Goal: Information Seeking & Learning: Learn about a topic

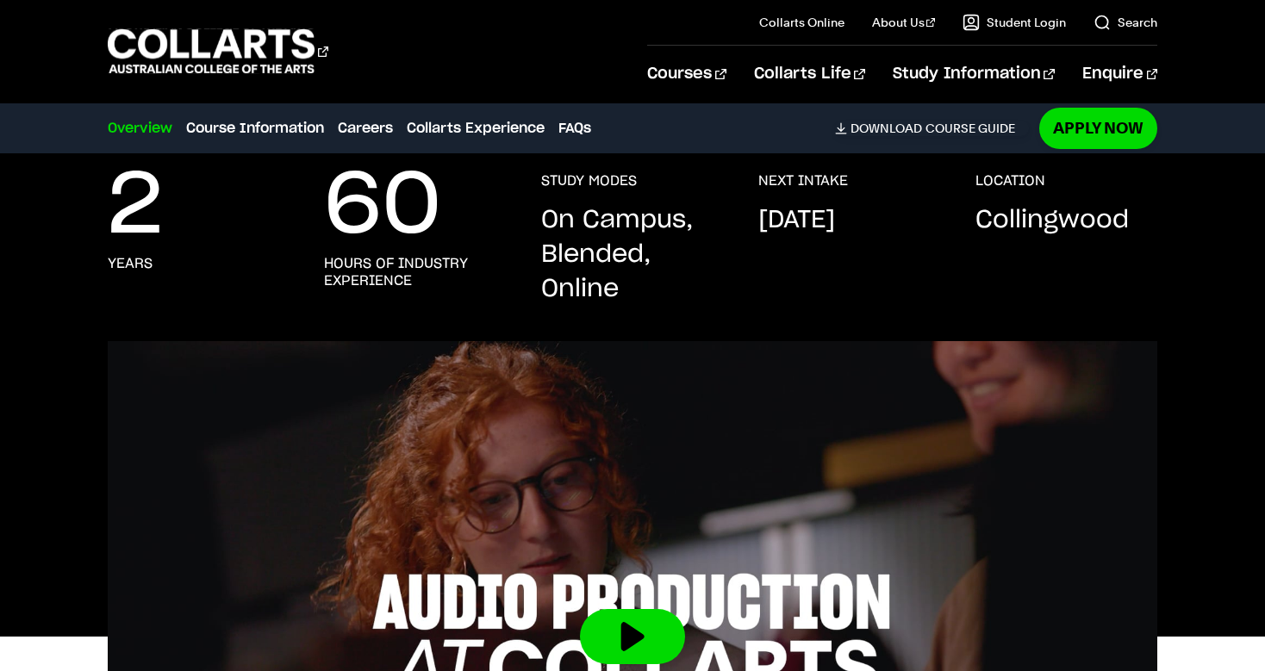
scroll to position [302, 0]
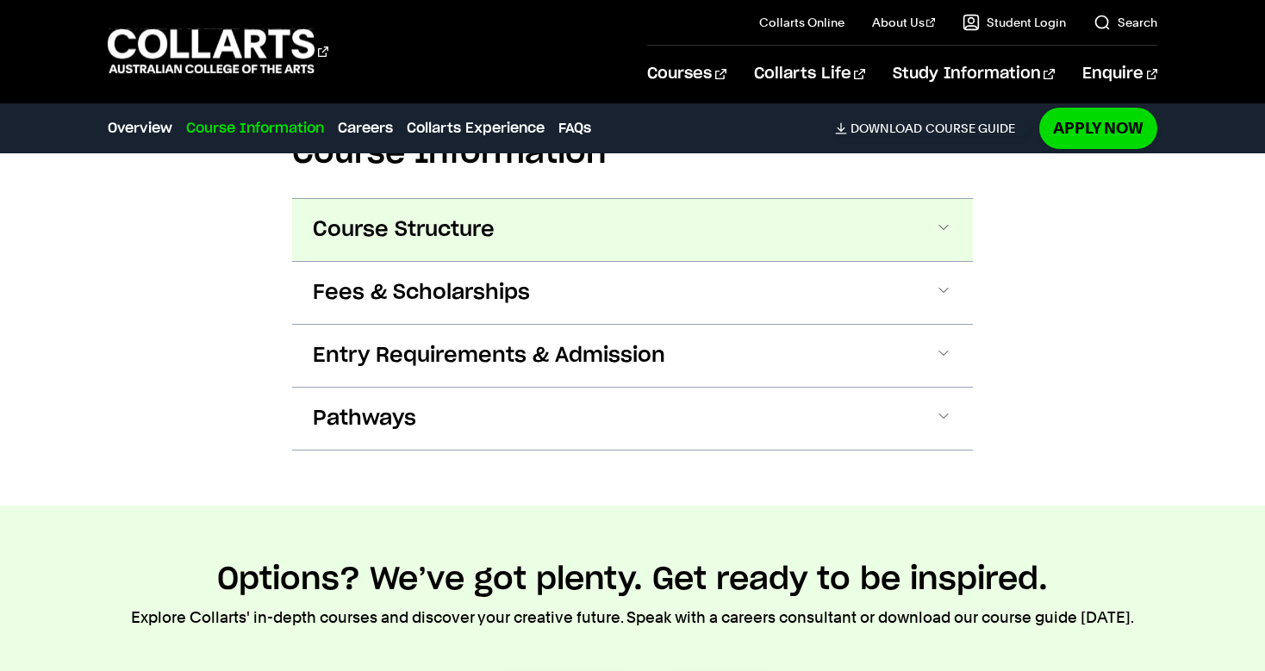
click at [481, 254] on button "Course Structure" at bounding box center [632, 230] width 681 height 62
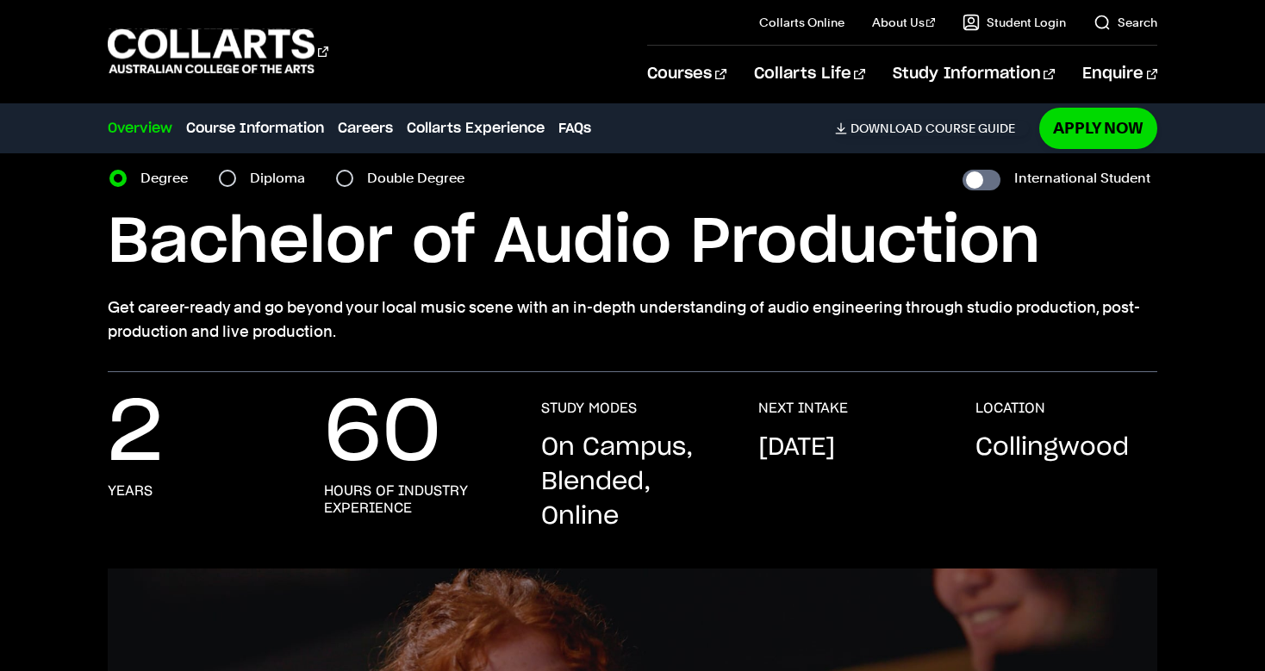
scroll to position [0, 0]
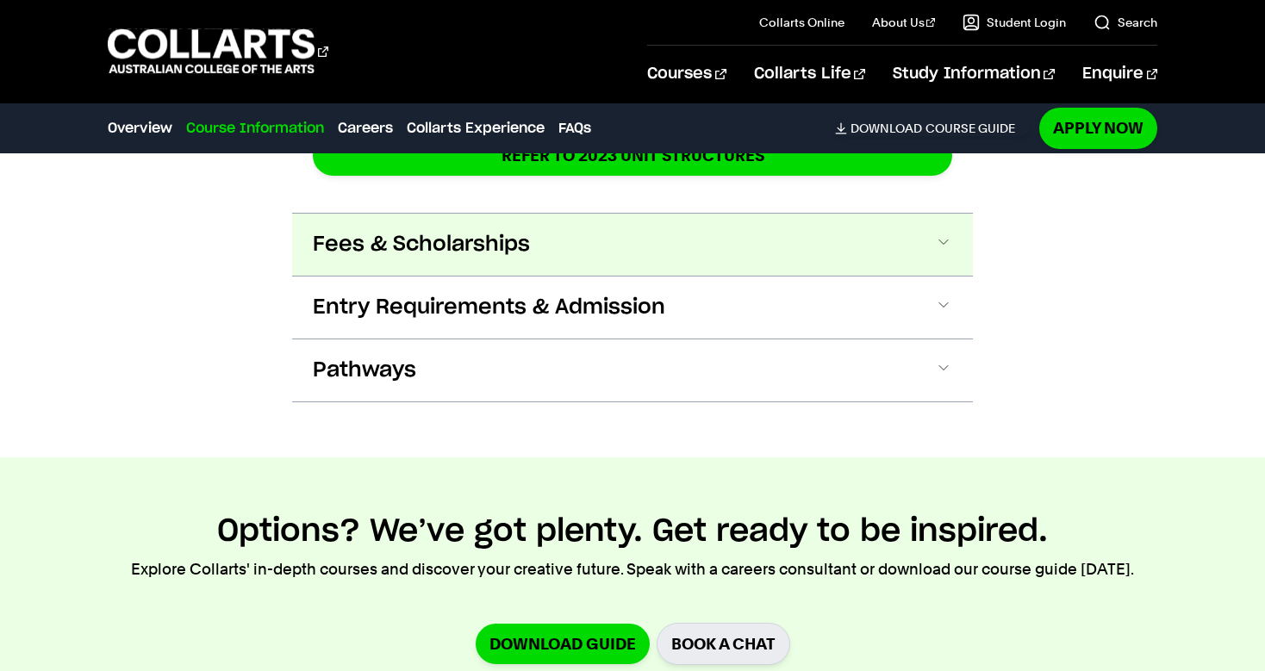
click at [479, 241] on span "Fees & Scholarships" at bounding box center [421, 245] width 217 height 28
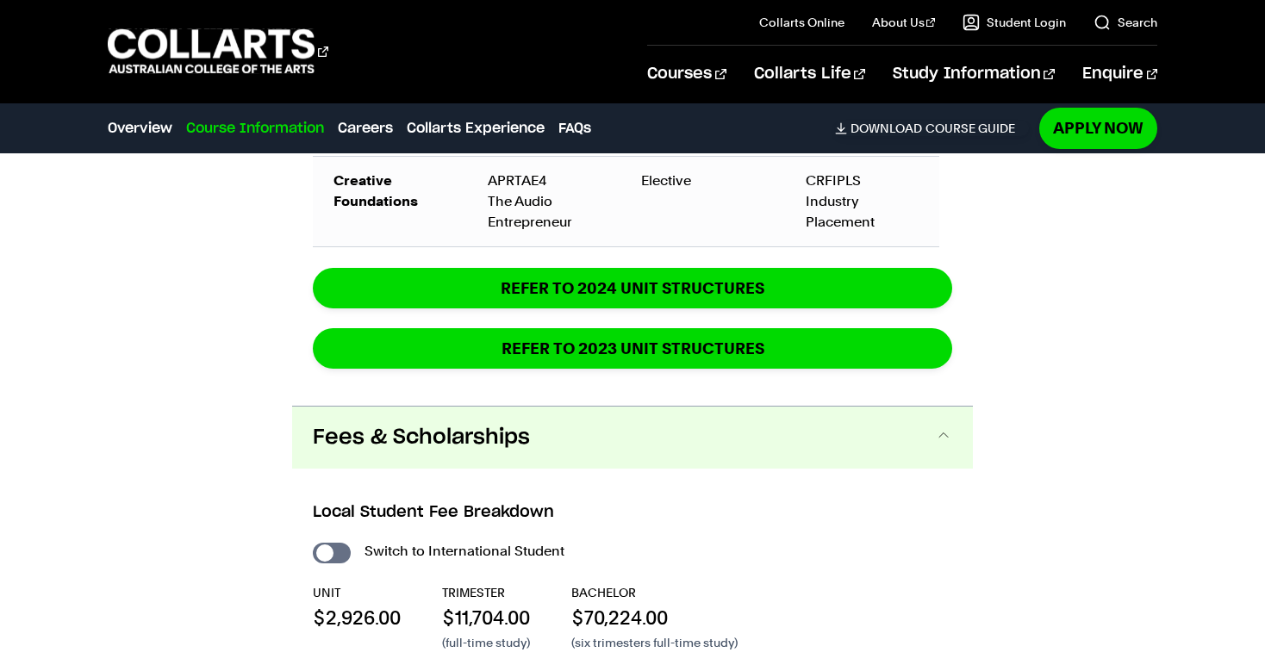
scroll to position [2880, 0]
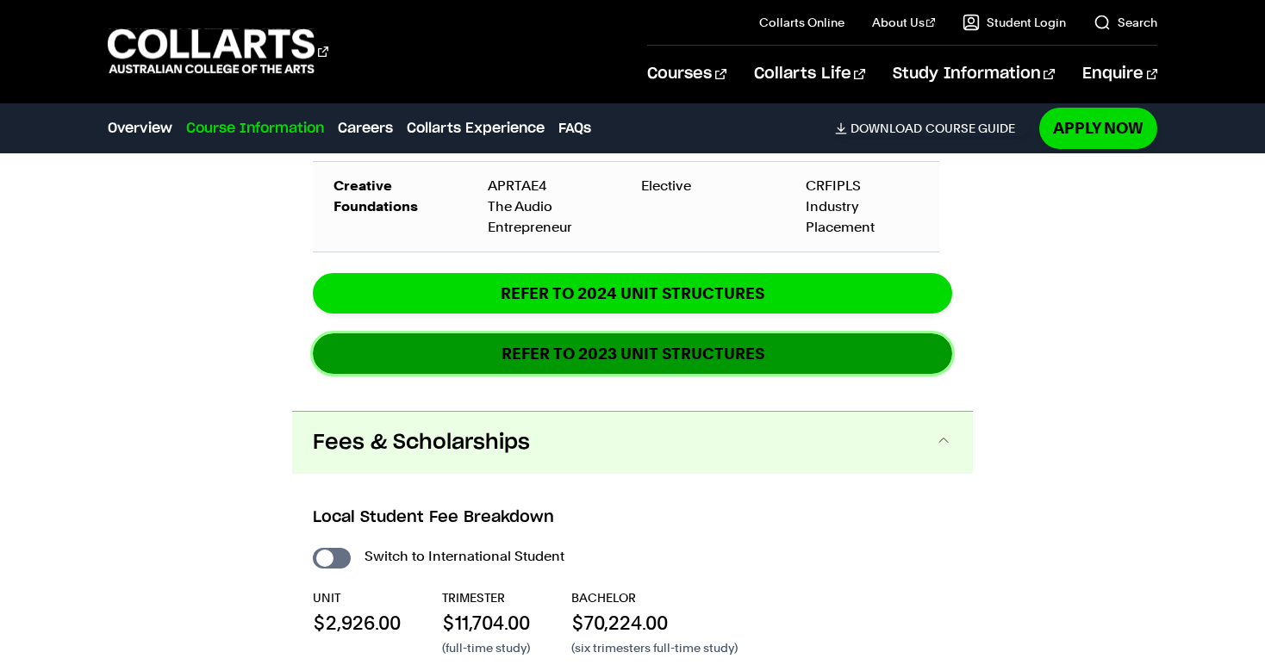
click at [559, 365] on link "REFER TO 2023 UNIT STRUCTURES" at bounding box center [632, 354] width 639 height 41
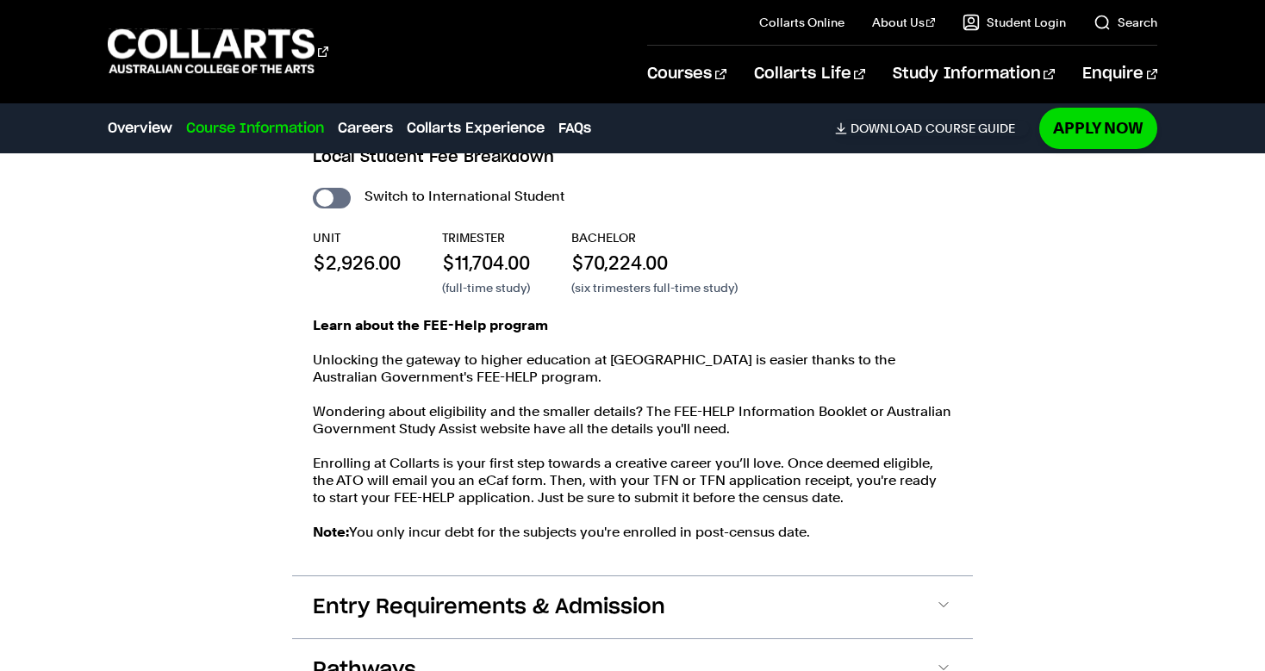
scroll to position [3242, 0]
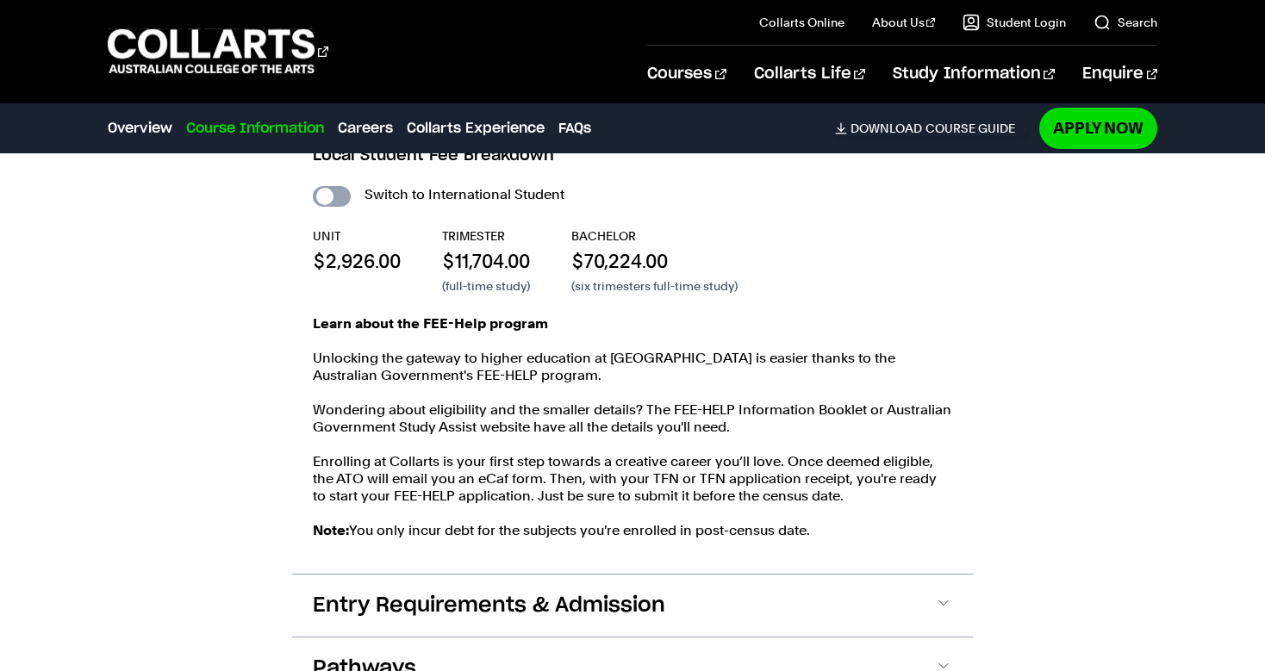
click at [342, 202] on input "International Student" at bounding box center [332, 196] width 38 height 21
checkbox input "true"
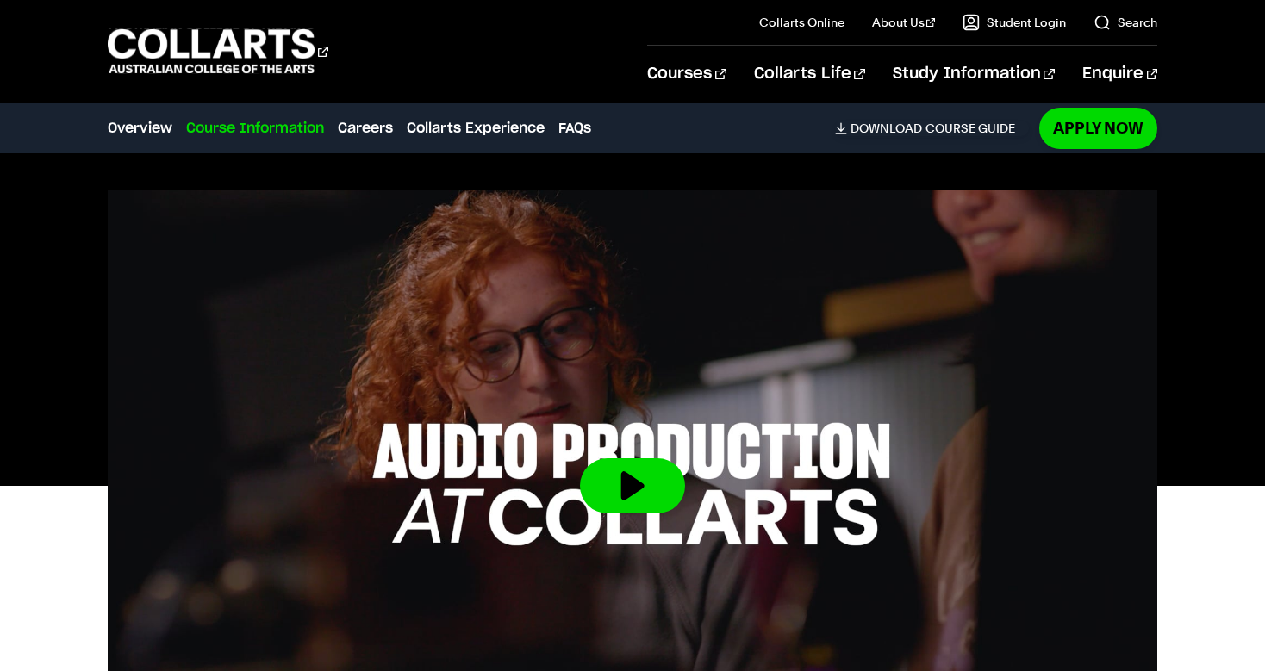
scroll to position [426, 0]
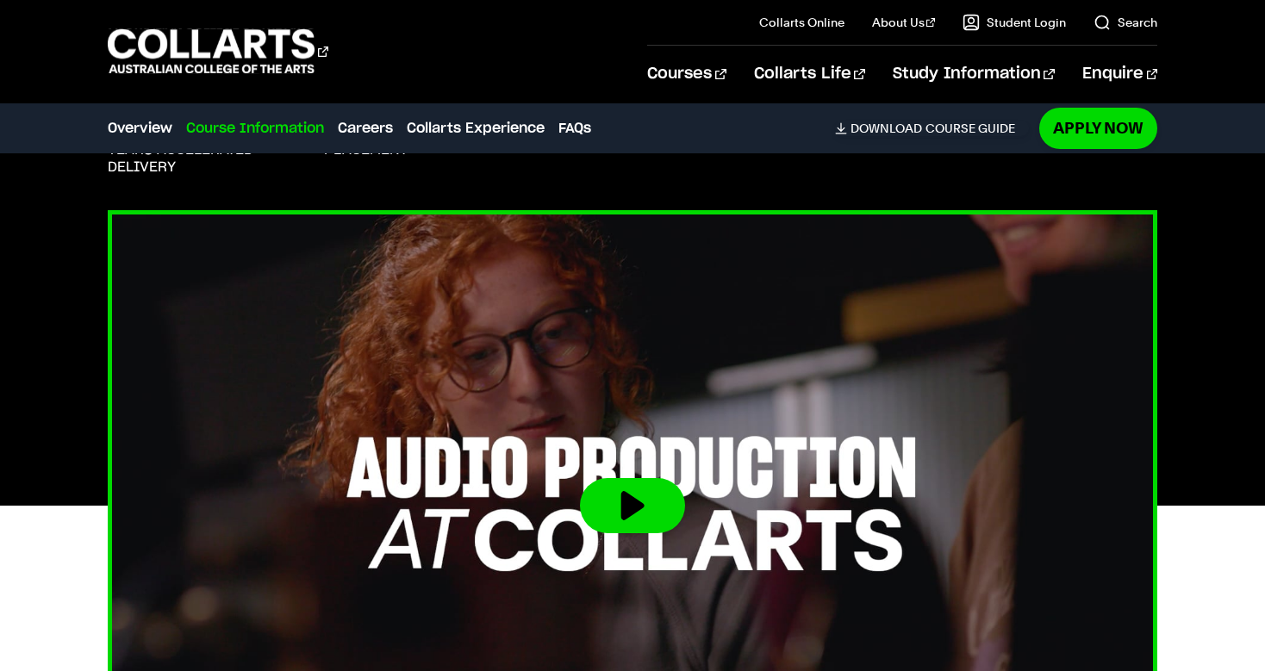
click at [583, 481] on button at bounding box center [632, 505] width 105 height 55
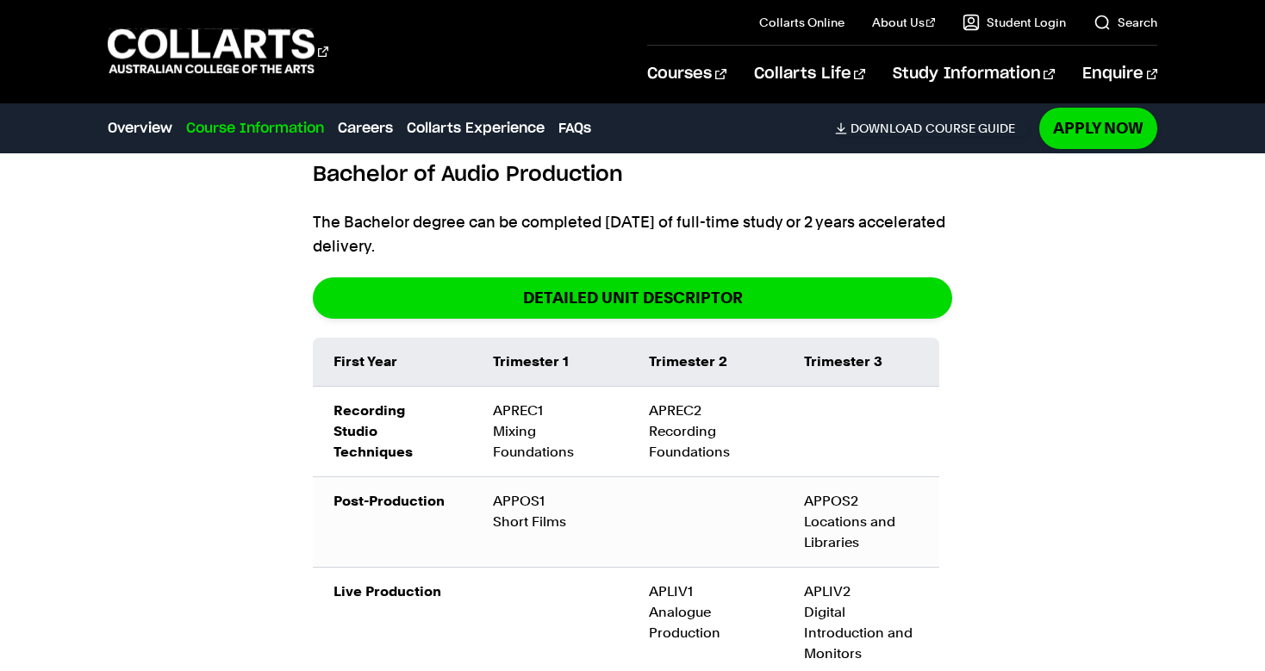
scroll to position [1940, 0]
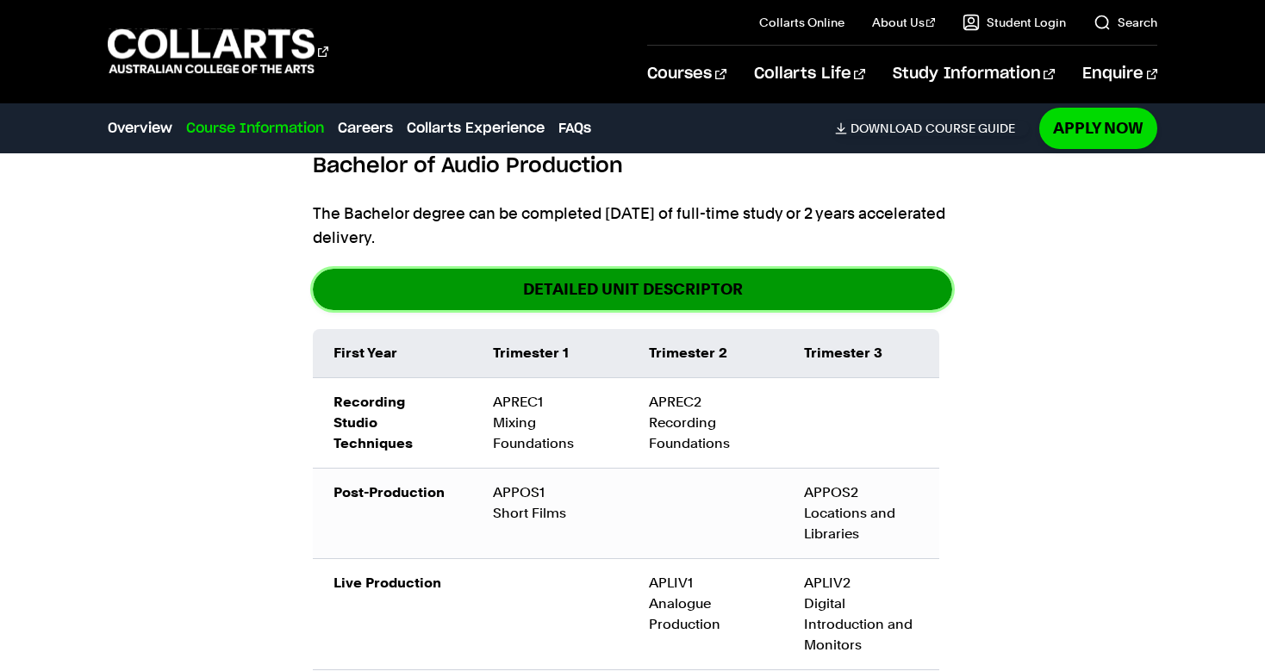
click at [0, 0] on link "DETAILED UNIT DESCRIPTOR" at bounding box center [0, 0] width 0 height 0
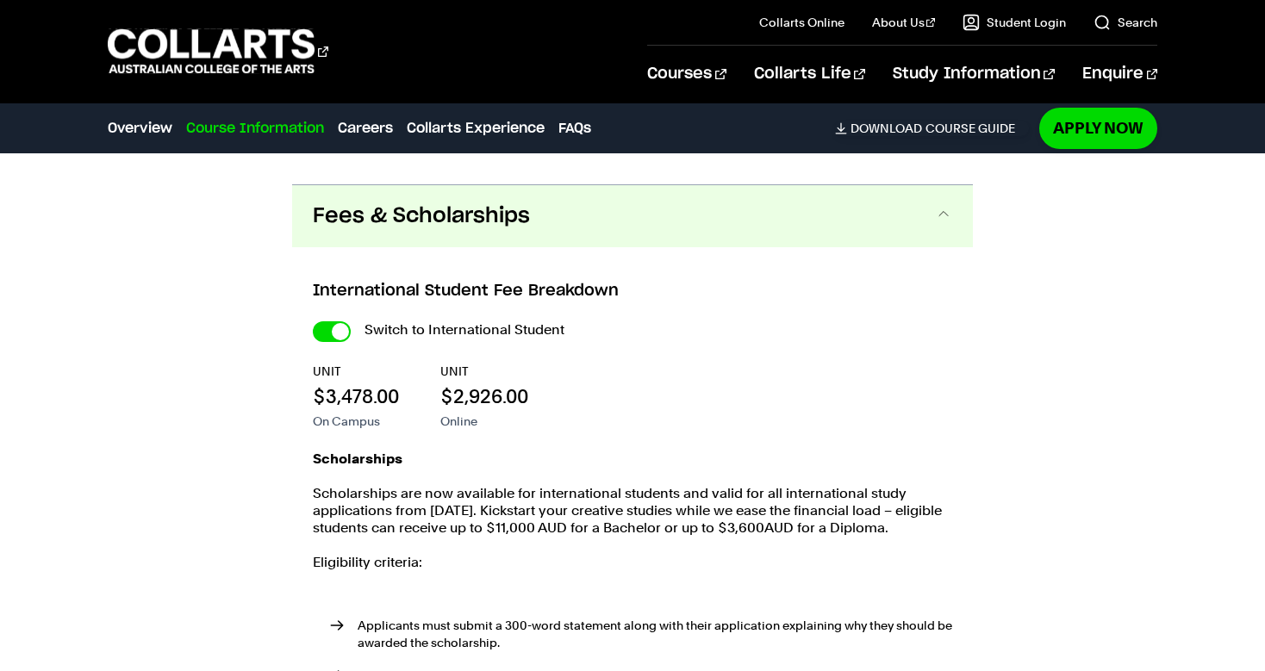
scroll to position [3560, 0]
click at [0, 0] on div "Switch to International Student" at bounding box center [0, 0] width 0 height 0
click at [0, 0] on input "International Student" at bounding box center [0, 0] width 0 height 0
checkbox input "false"
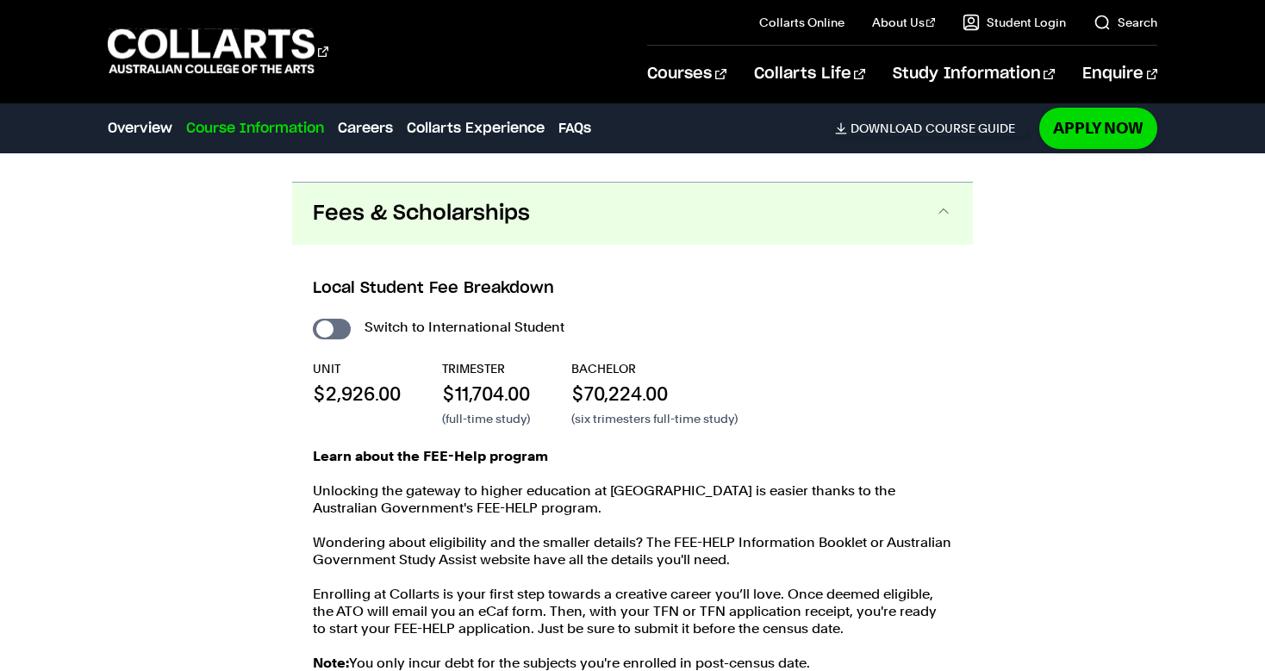
scroll to position [3094, 0]
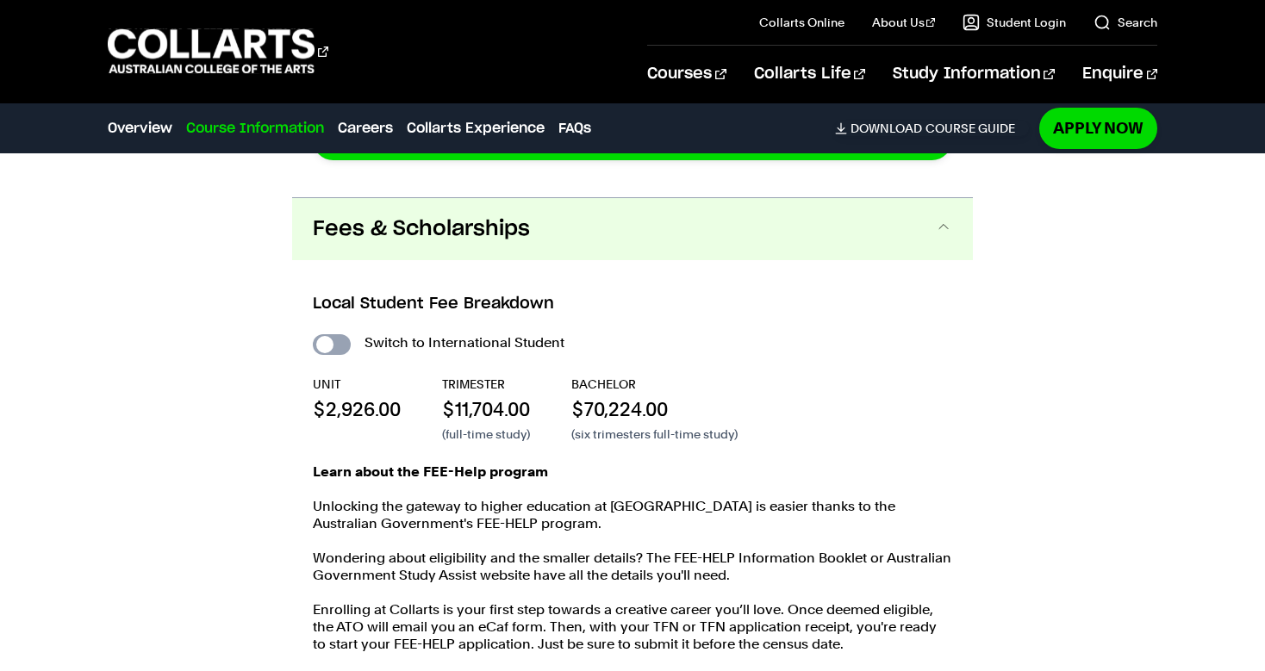
click at [330, 339] on input "International Student" at bounding box center [332, 344] width 38 height 21
checkbox input "true"
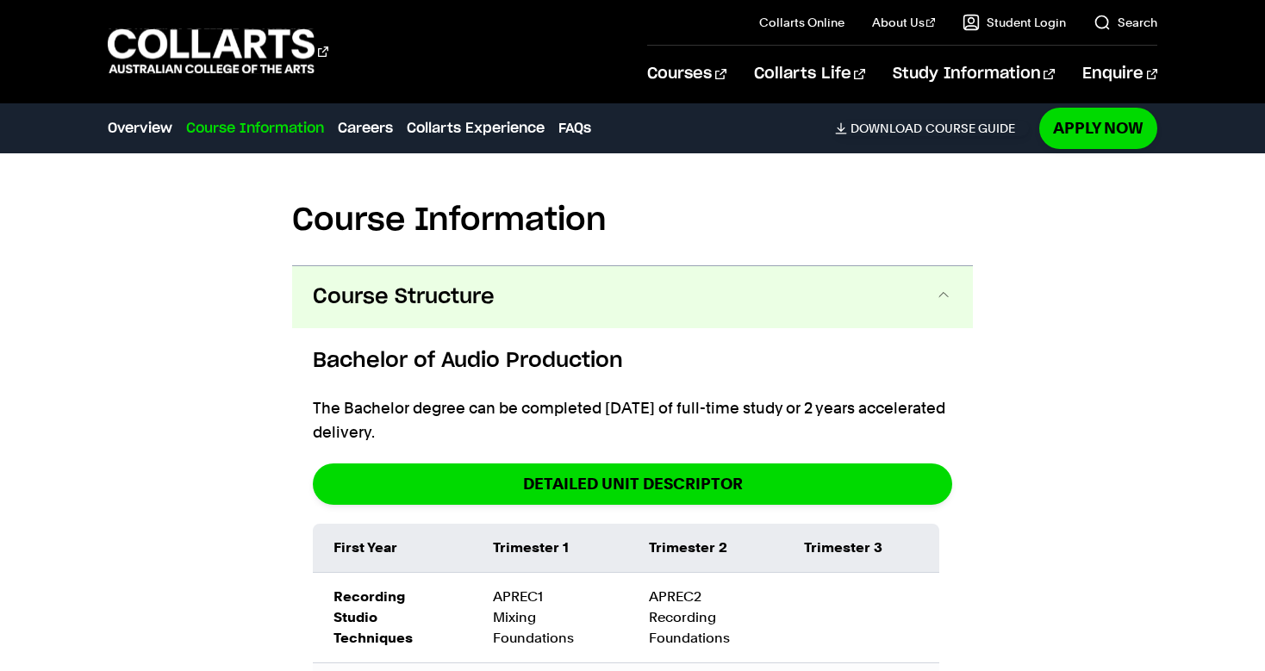
scroll to position [1740, 0]
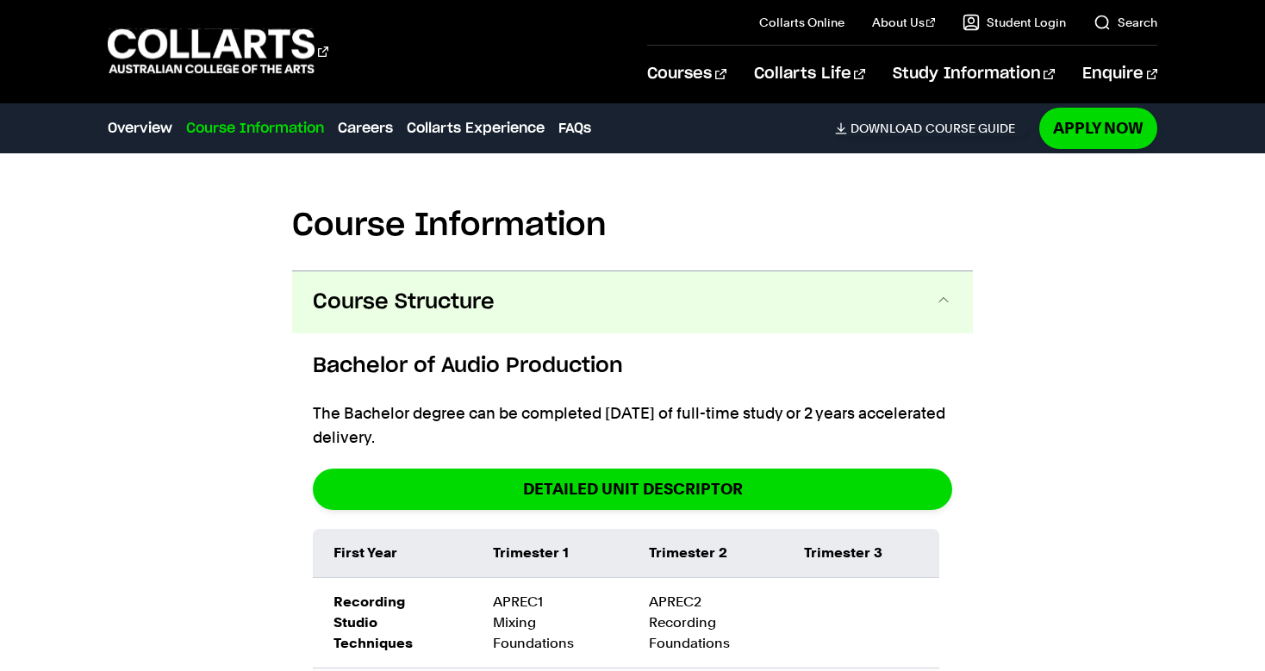
click at [0, 0] on button "Course Structure" at bounding box center [0, 0] width 0 height 0
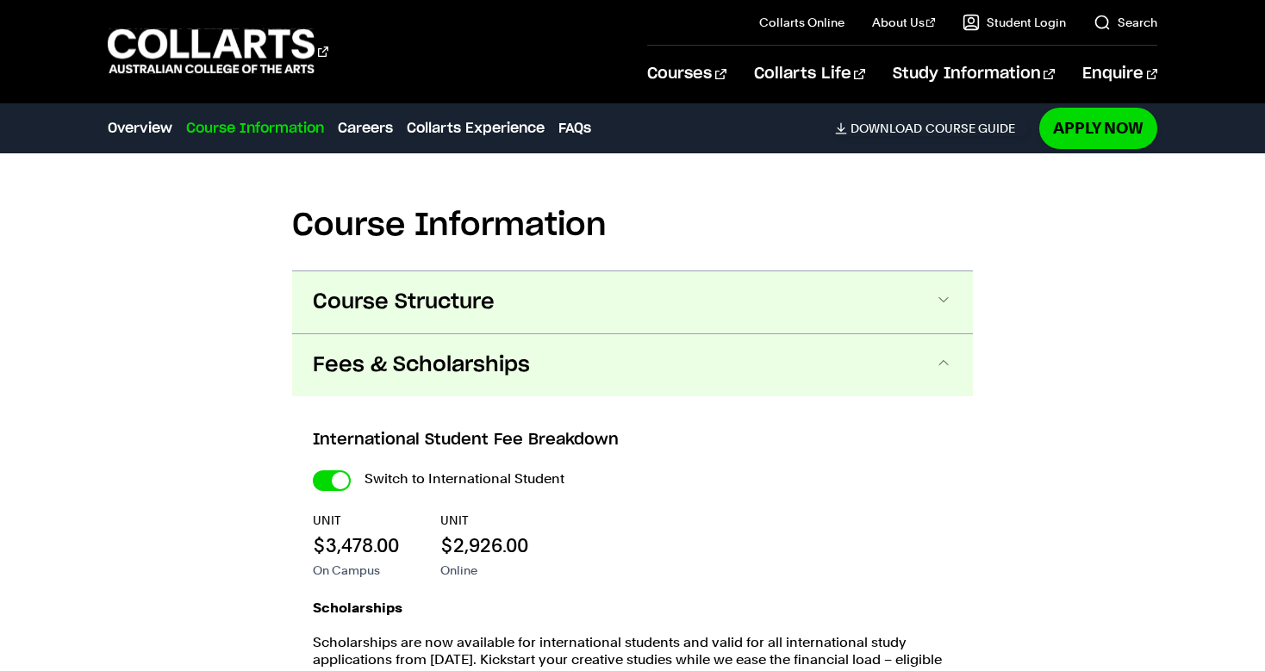
click at [0, 0] on button "Course Structure" at bounding box center [0, 0] width 0 height 0
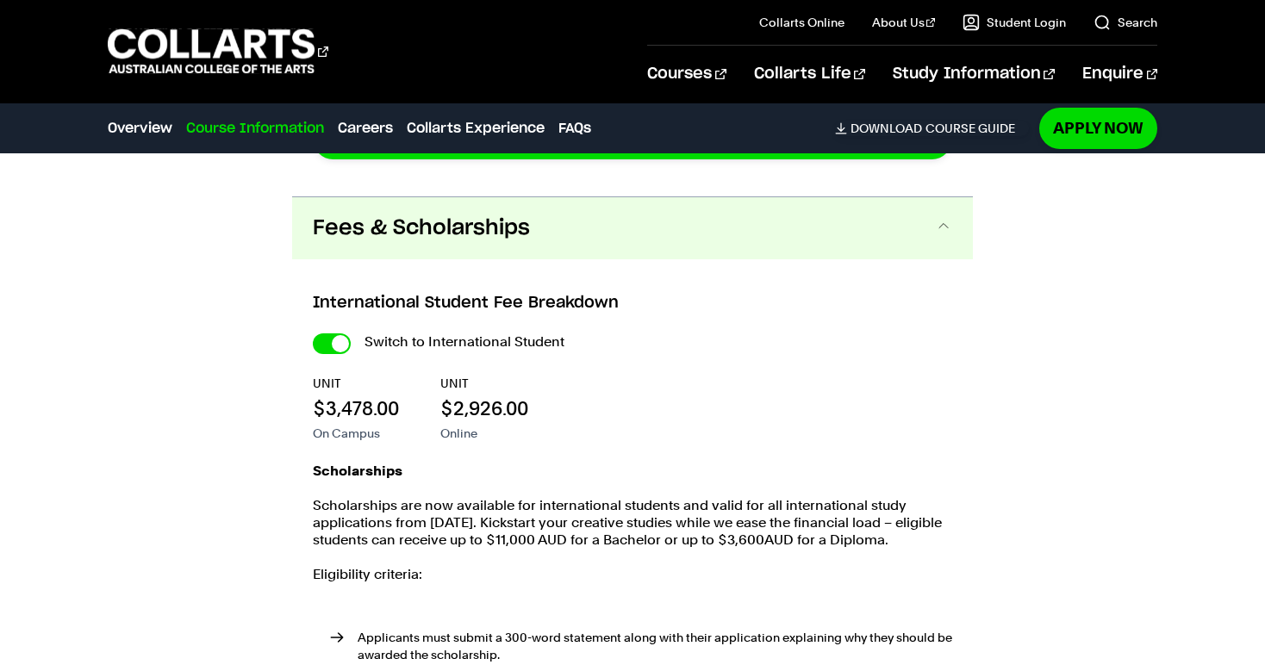
scroll to position [3576, 0]
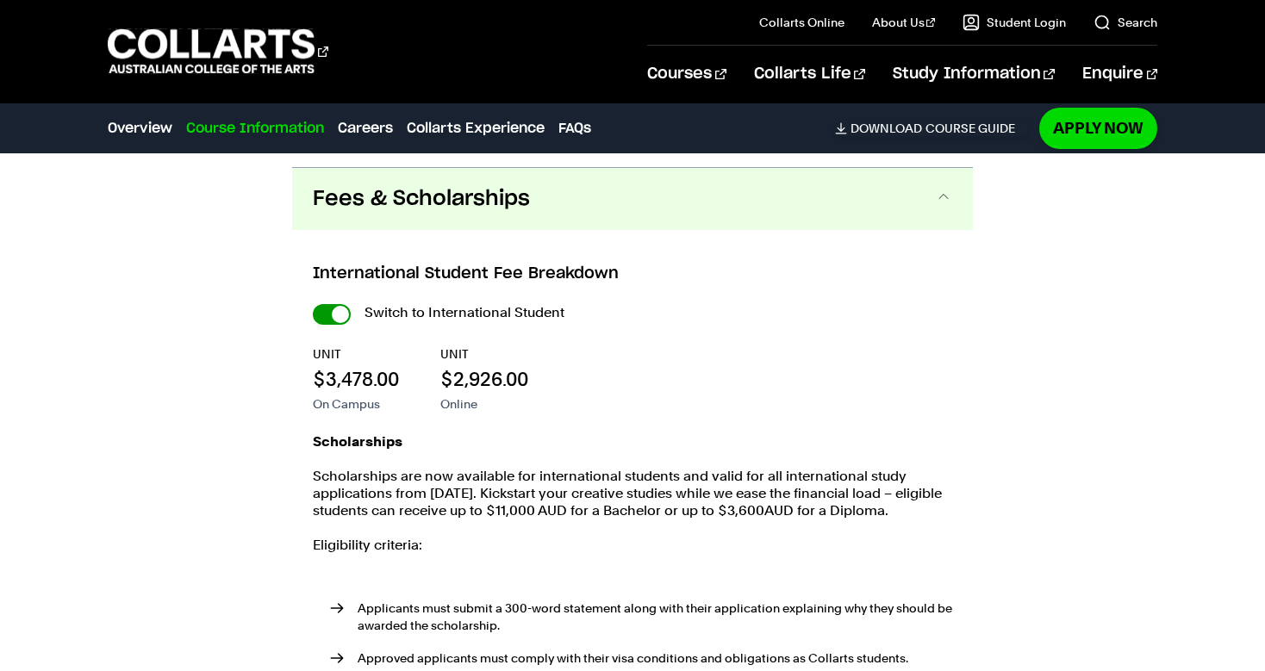
click at [0, 0] on input "International Student" at bounding box center [0, 0] width 0 height 0
checkbox input "false"
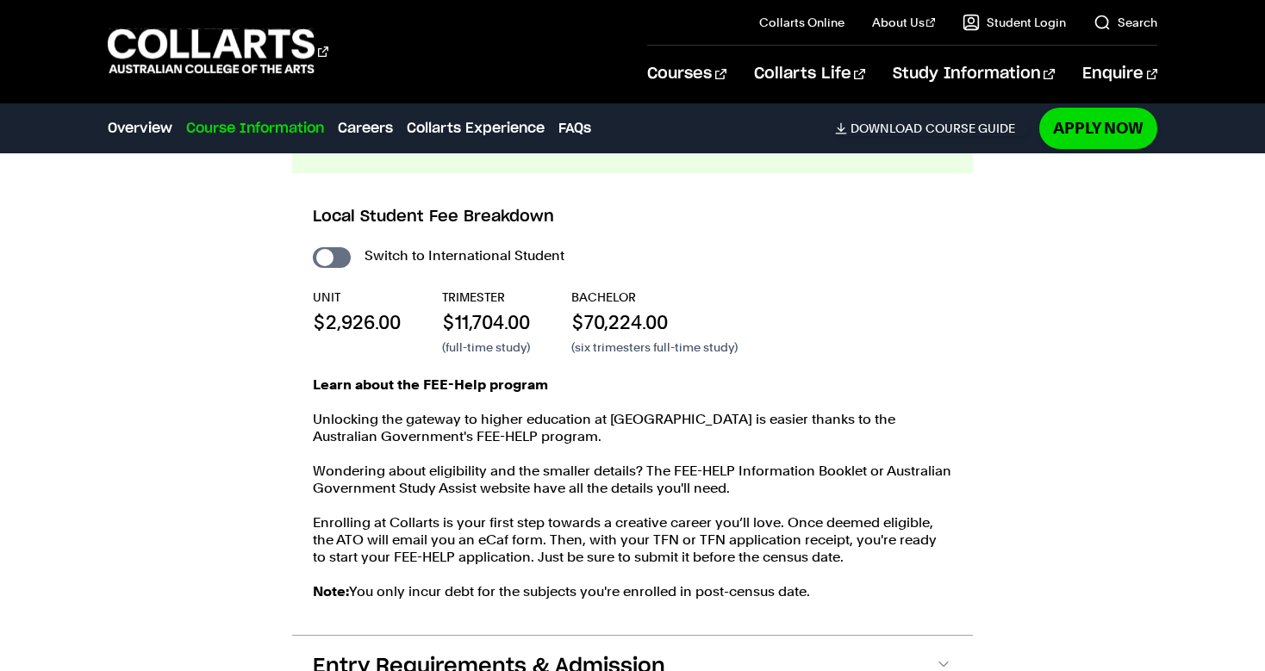
scroll to position [3180, 0]
click at [341, 260] on input "International Student" at bounding box center [332, 258] width 38 height 21
checkbox input "true"
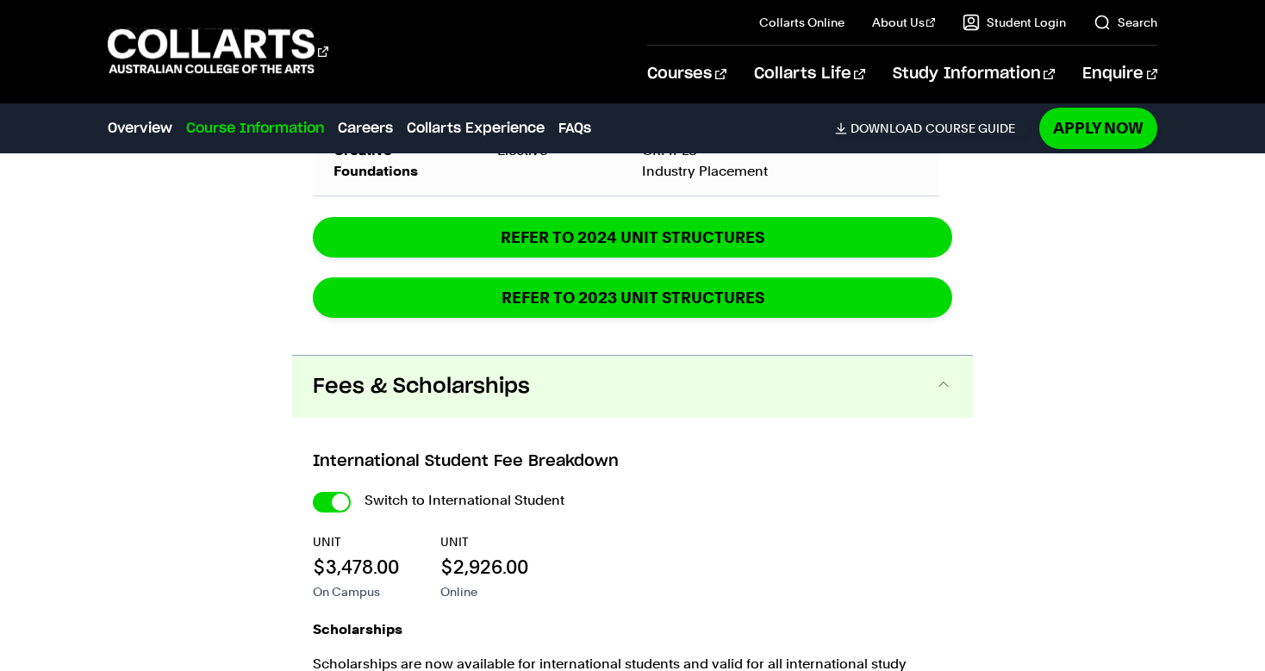
scroll to position [3401, 0]
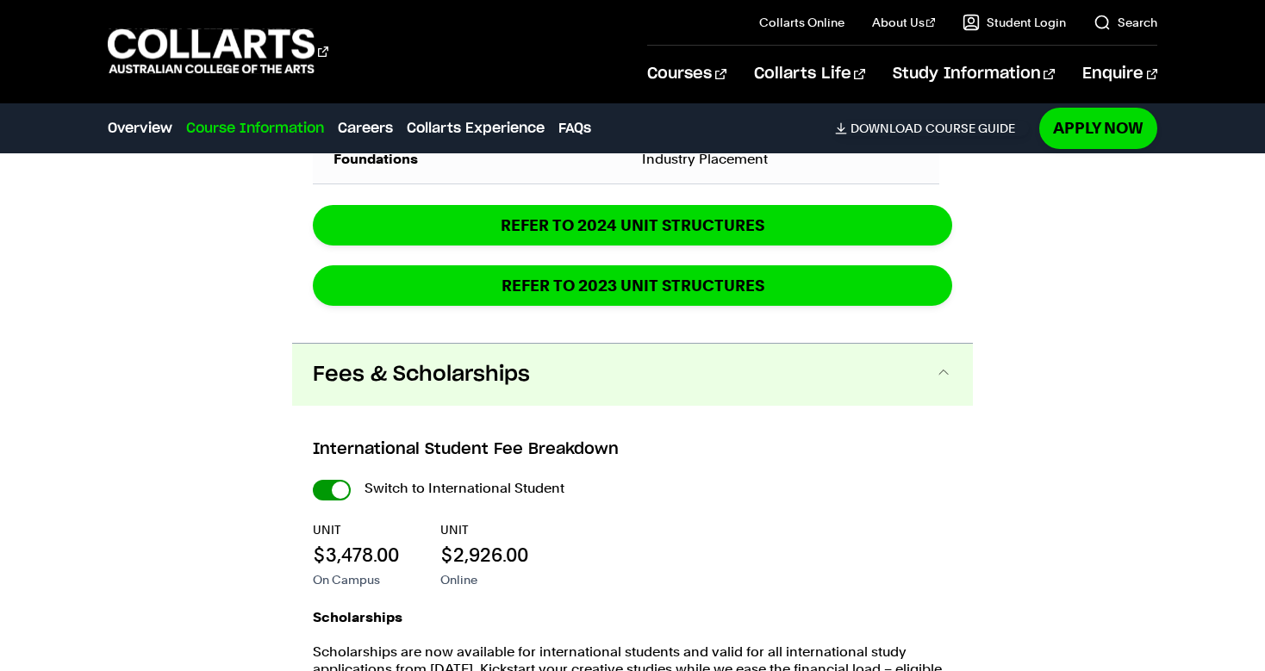
click at [0, 0] on input "International Student" at bounding box center [0, 0] width 0 height 0
checkbox input "false"
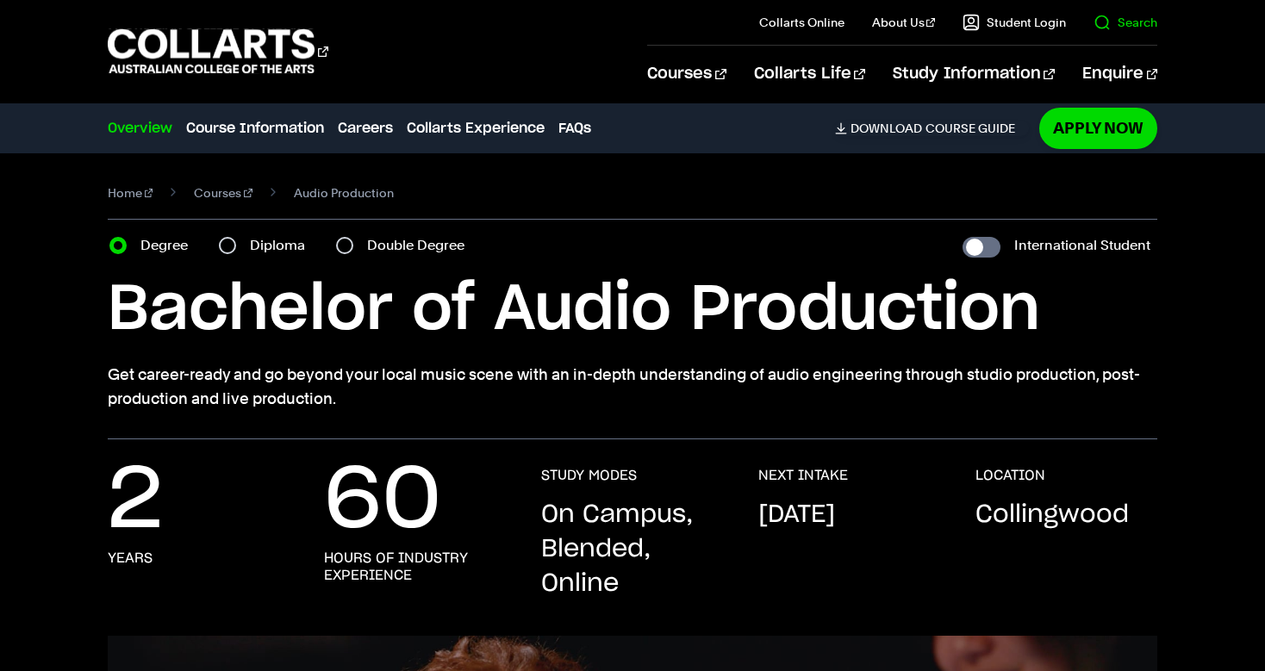
click at [1094, 14] on link "Search" at bounding box center [1126, 22] width 64 height 17
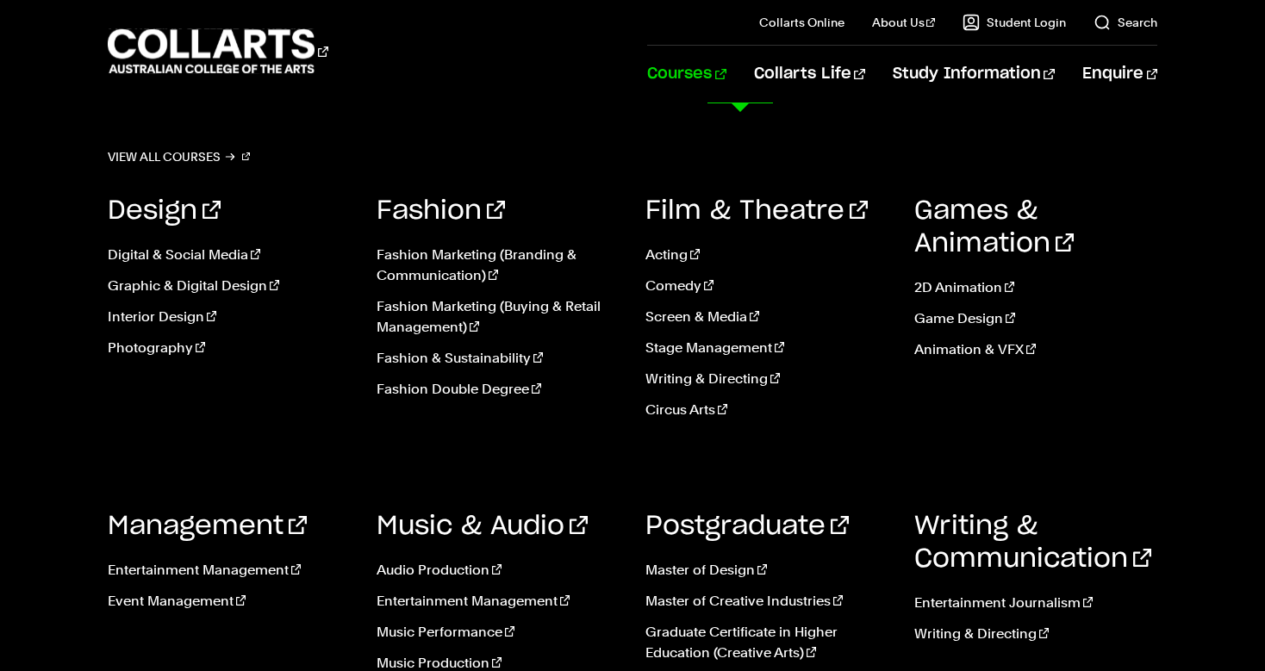
type input "Diploma Audio"
click at [726, 82] on link "Courses" at bounding box center [686, 74] width 78 height 57
click at [454, 568] on link "Audio Production" at bounding box center [498, 570] width 243 height 21
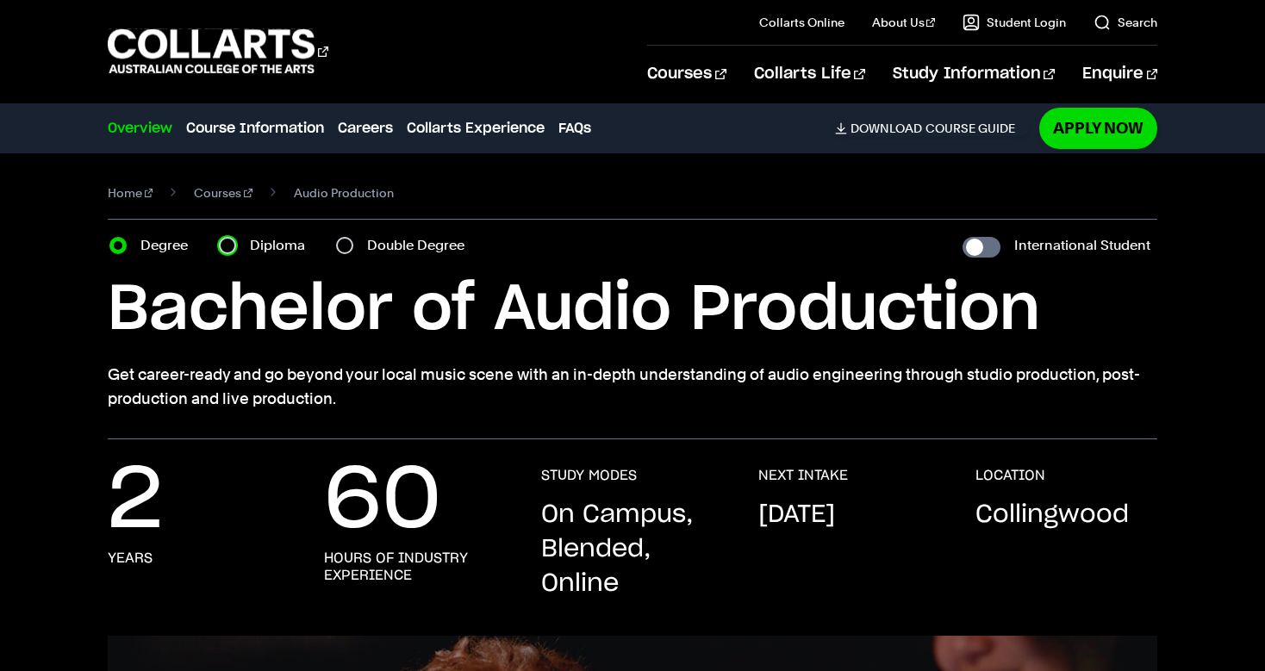
click at [231, 245] on input "Diploma" at bounding box center [227, 245] width 17 height 17
radio input "true"
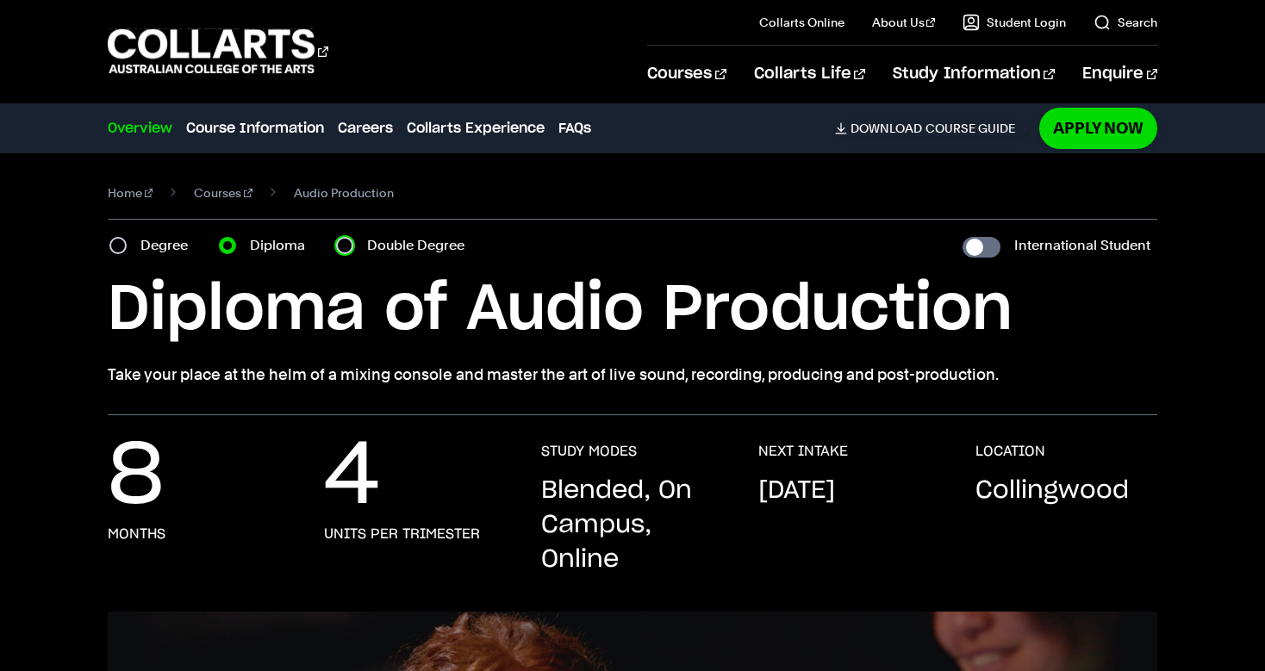
click at [337, 244] on input "Double Degree" at bounding box center [344, 245] width 17 height 17
radio input "true"
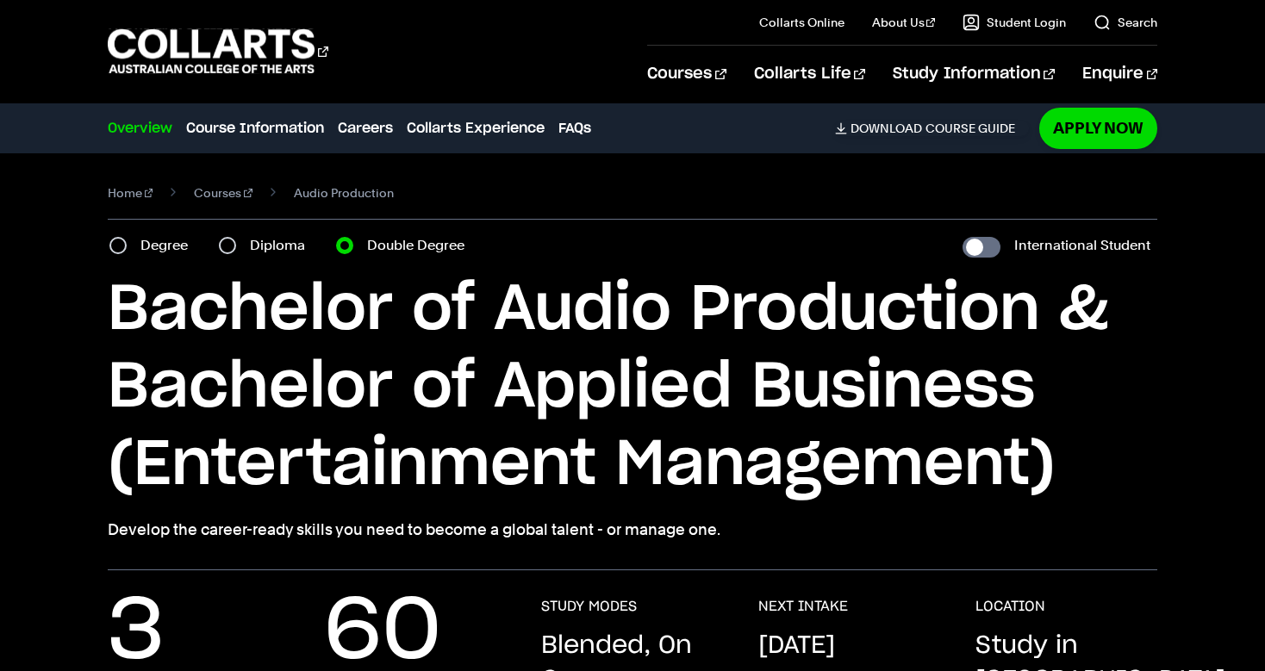
click at [249, 245] on div "Diploma" at bounding box center [267, 246] width 97 height 24
click at [223, 248] on input "Diploma" at bounding box center [227, 245] width 17 height 17
radio input "true"
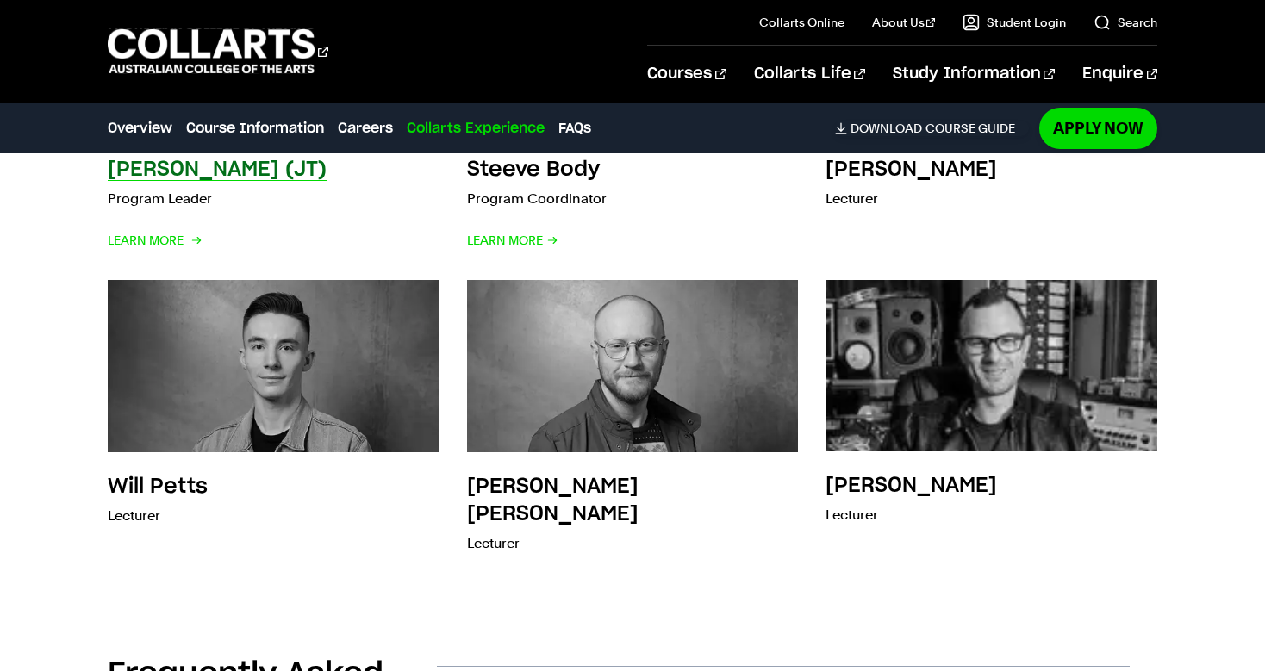
scroll to position [4686, 0]
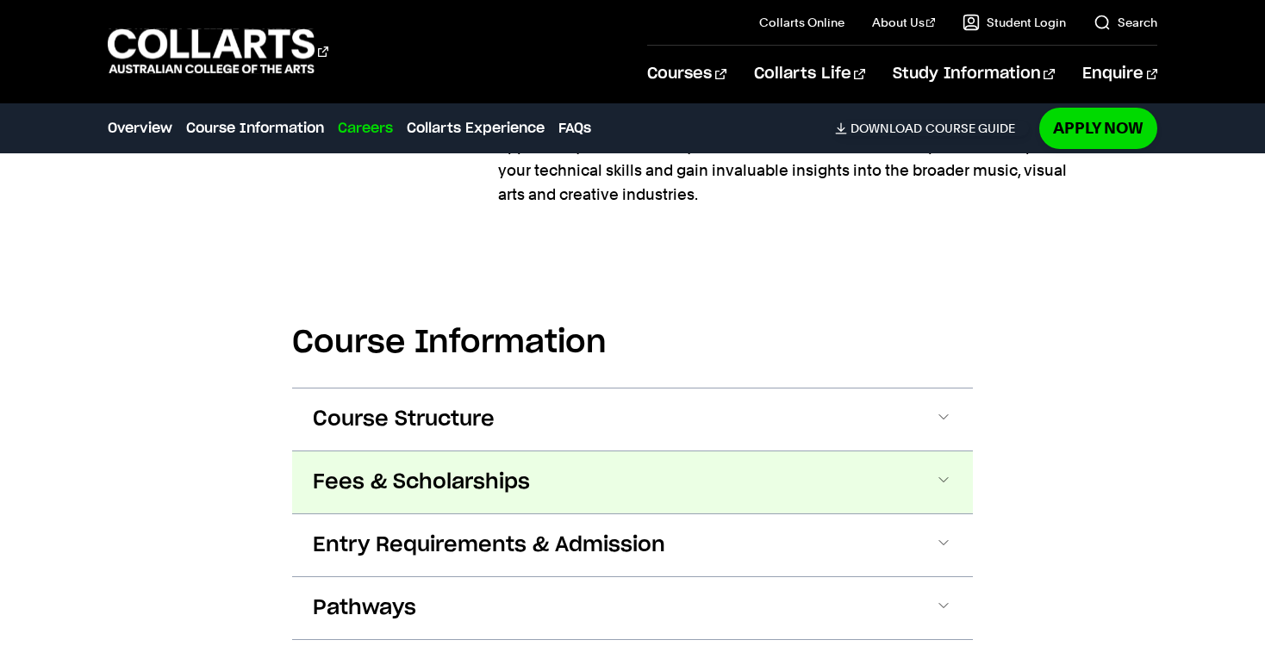
click at [0, 0] on span "Fees & Scholarships" at bounding box center [0, 0] width 0 height 0
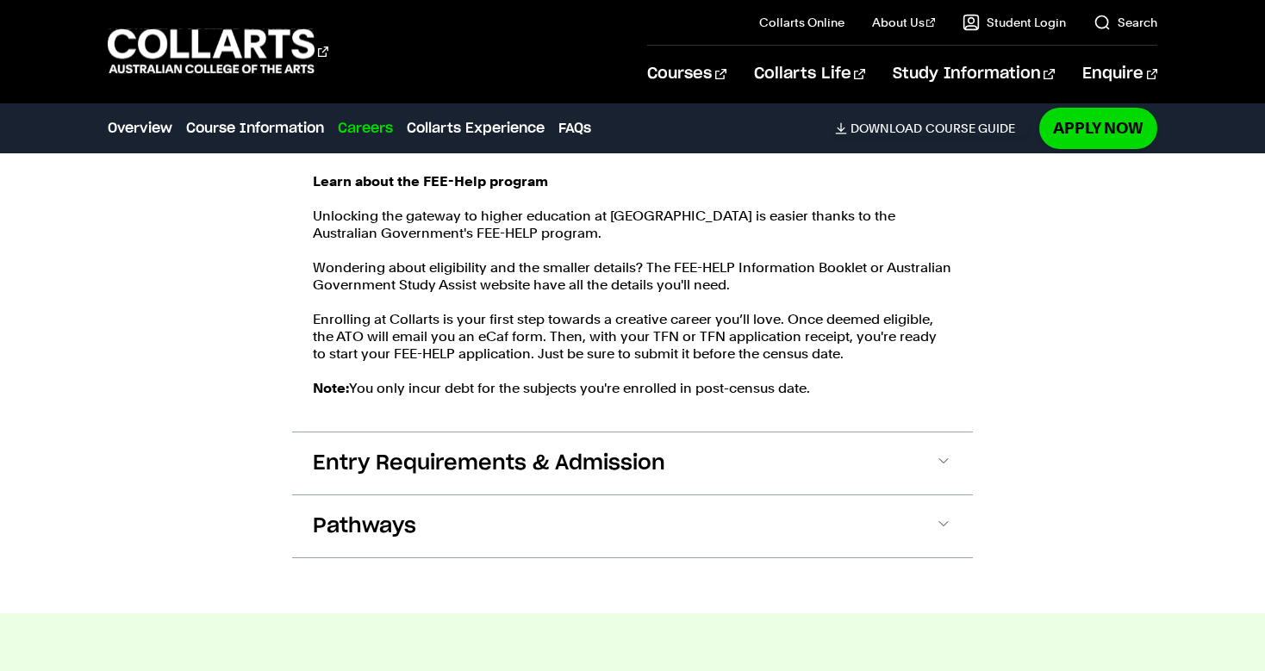
scroll to position [2144, 0]
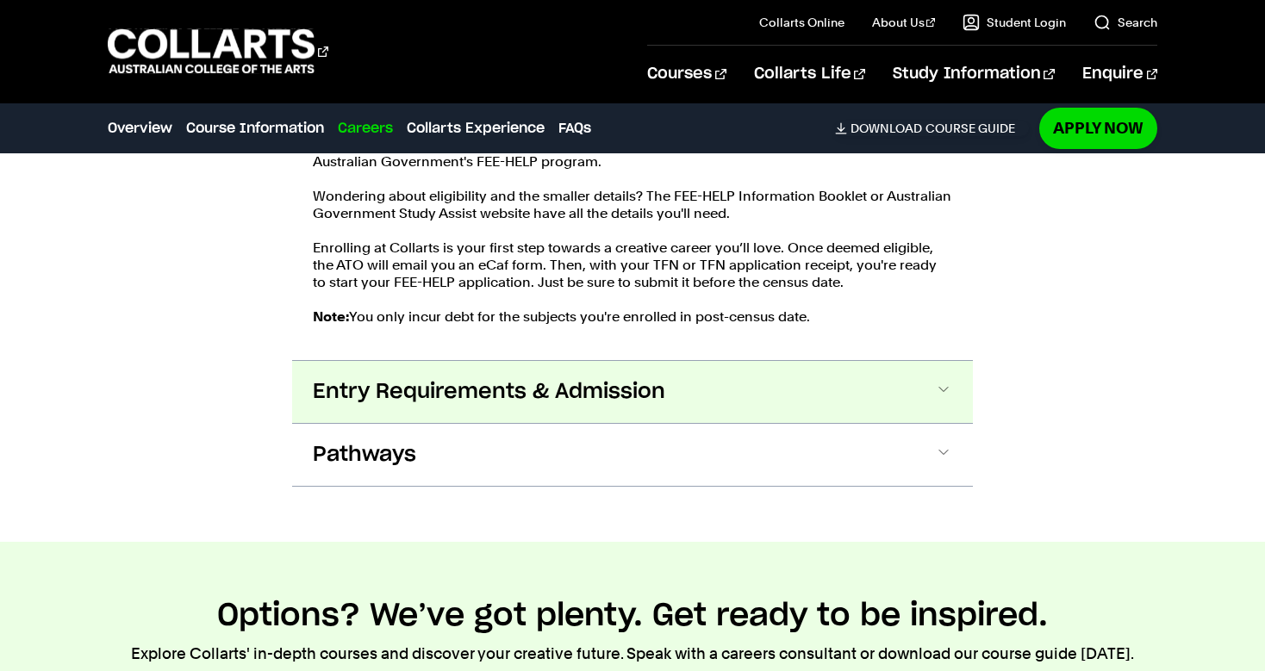
click at [0, 0] on span "Entry Requirements & Admission" at bounding box center [0, 0] width 0 height 0
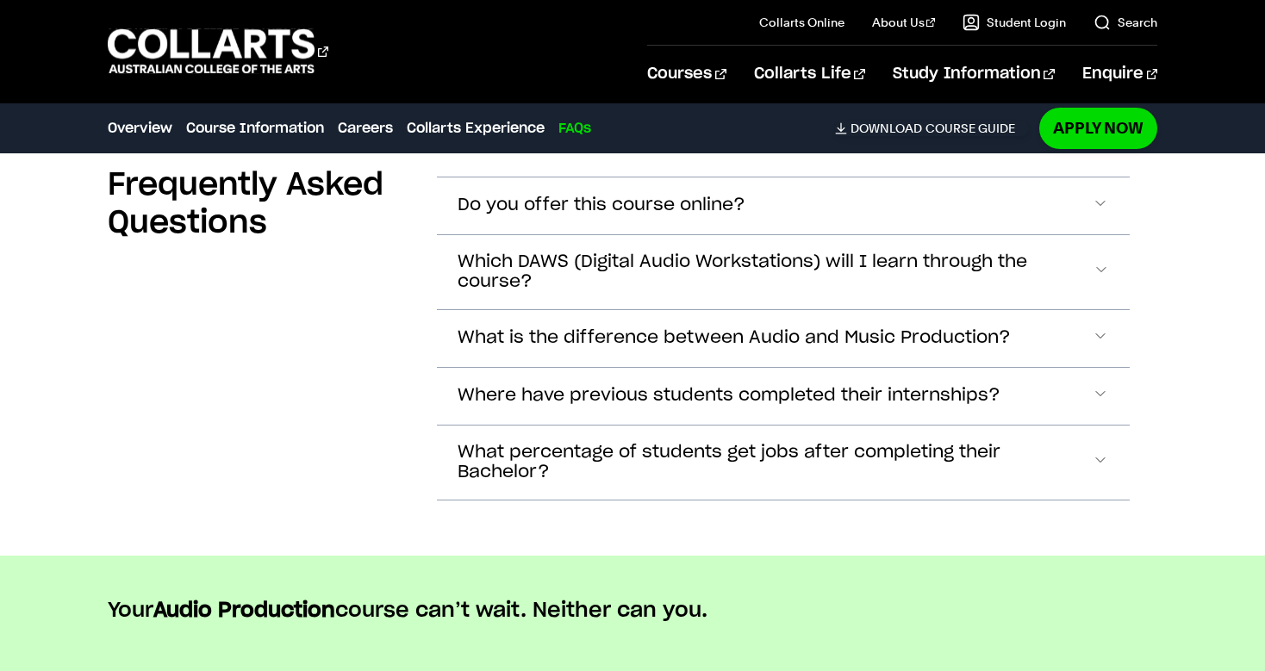
scroll to position [6332, 0]
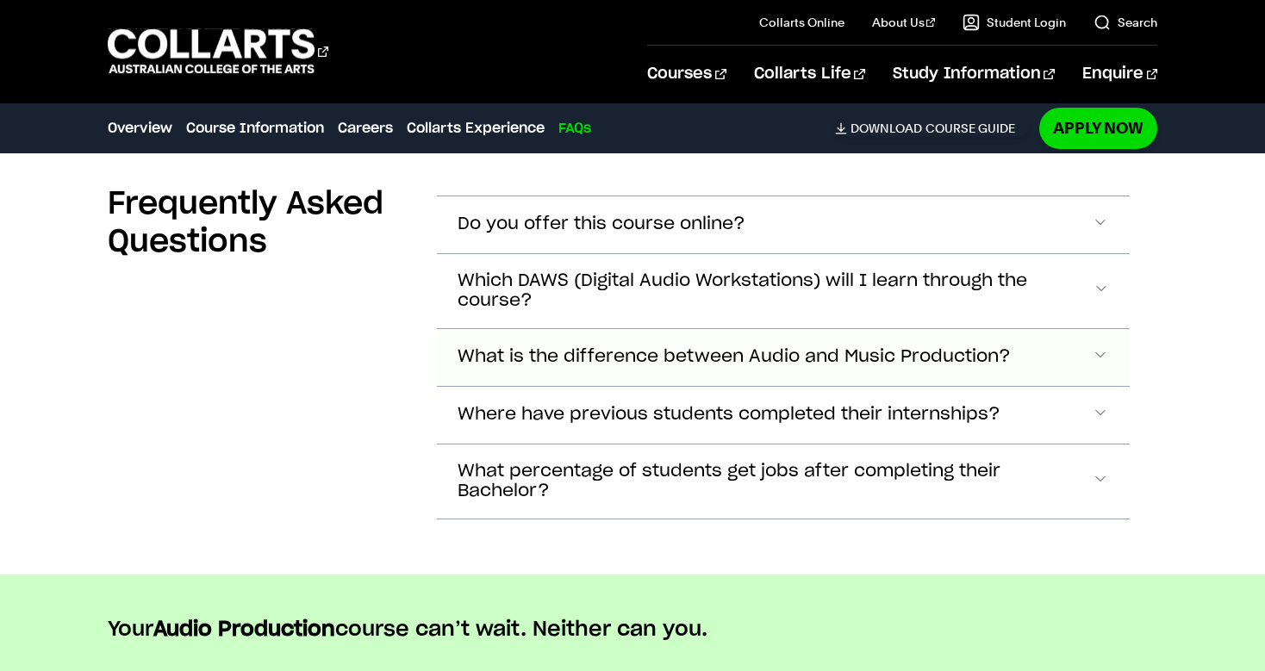
click at [586, 234] on span "What is the difference between Audio and Music Production?" at bounding box center [602, 225] width 288 height 20
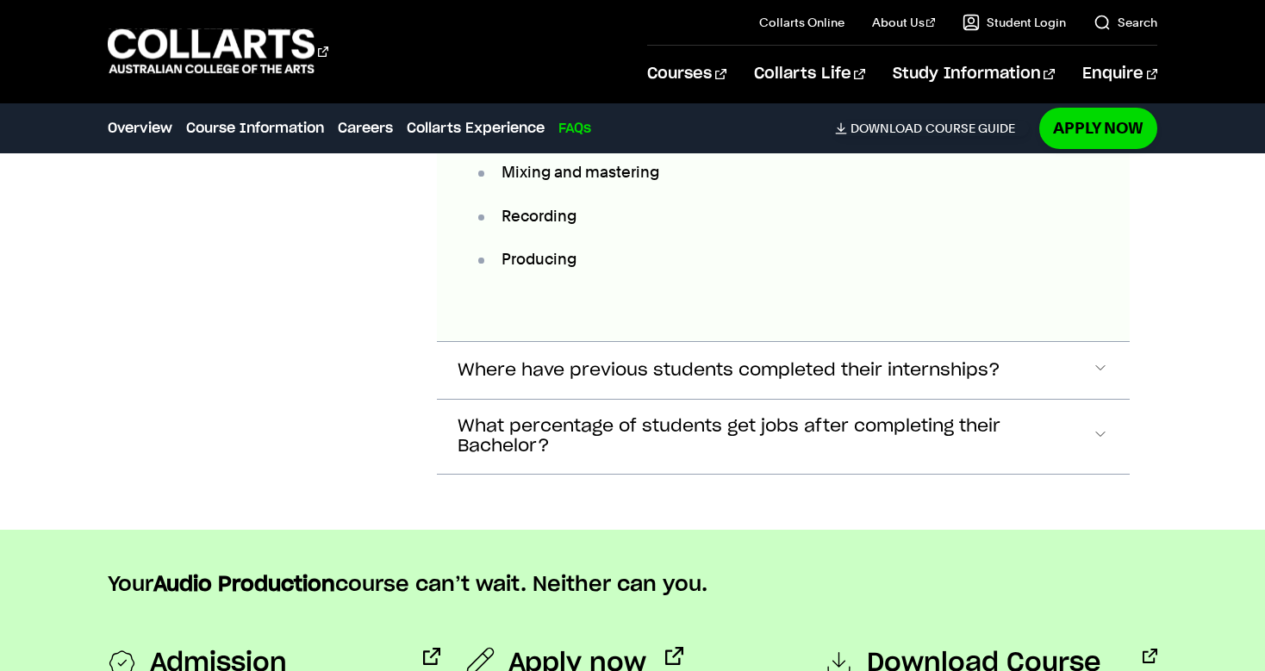
scroll to position [7315, 0]
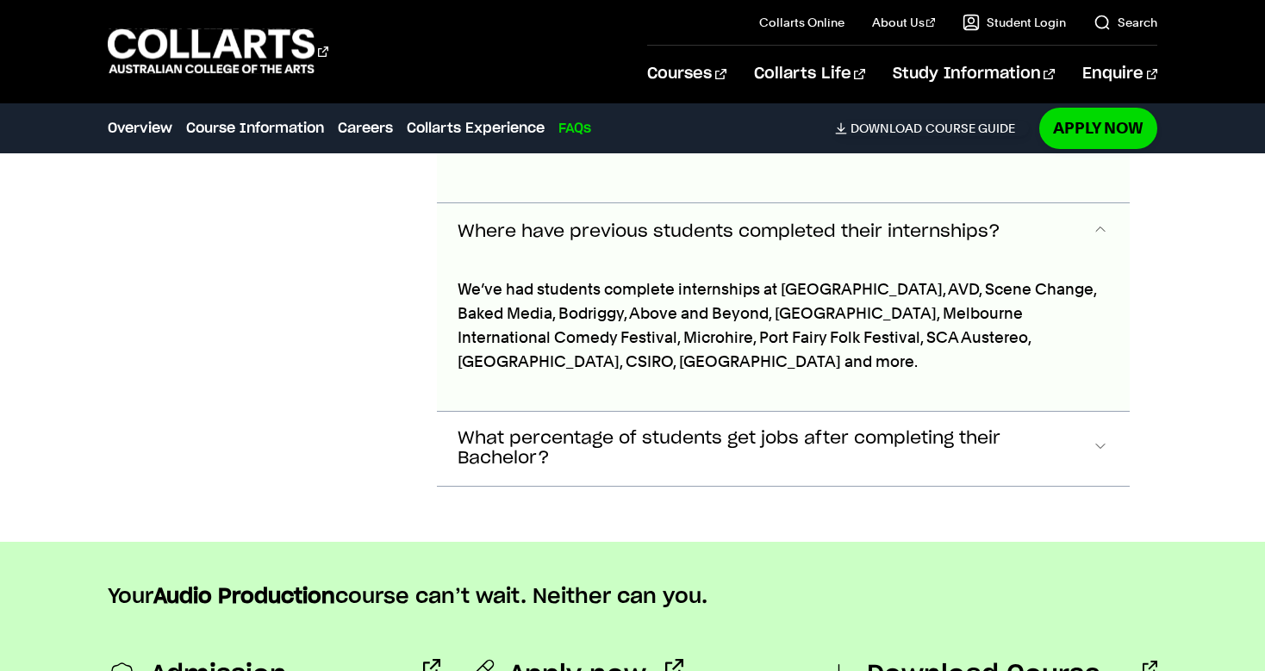
scroll to position [7452, 0]
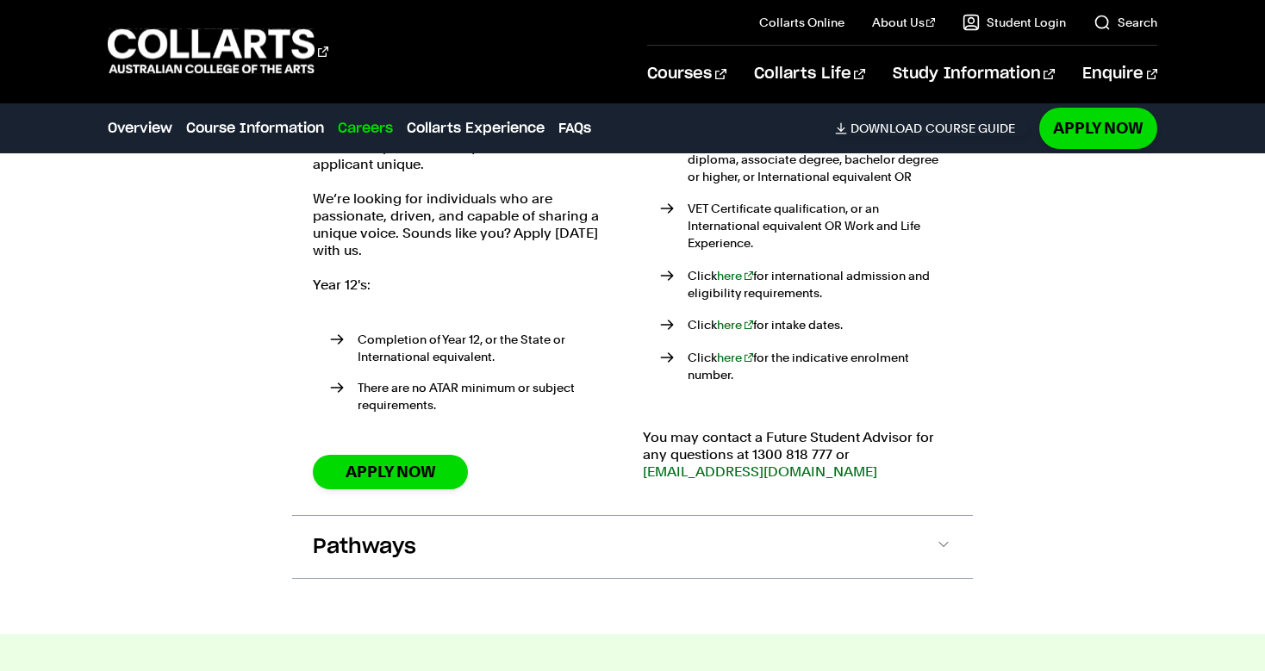
scroll to position [2369, 0]
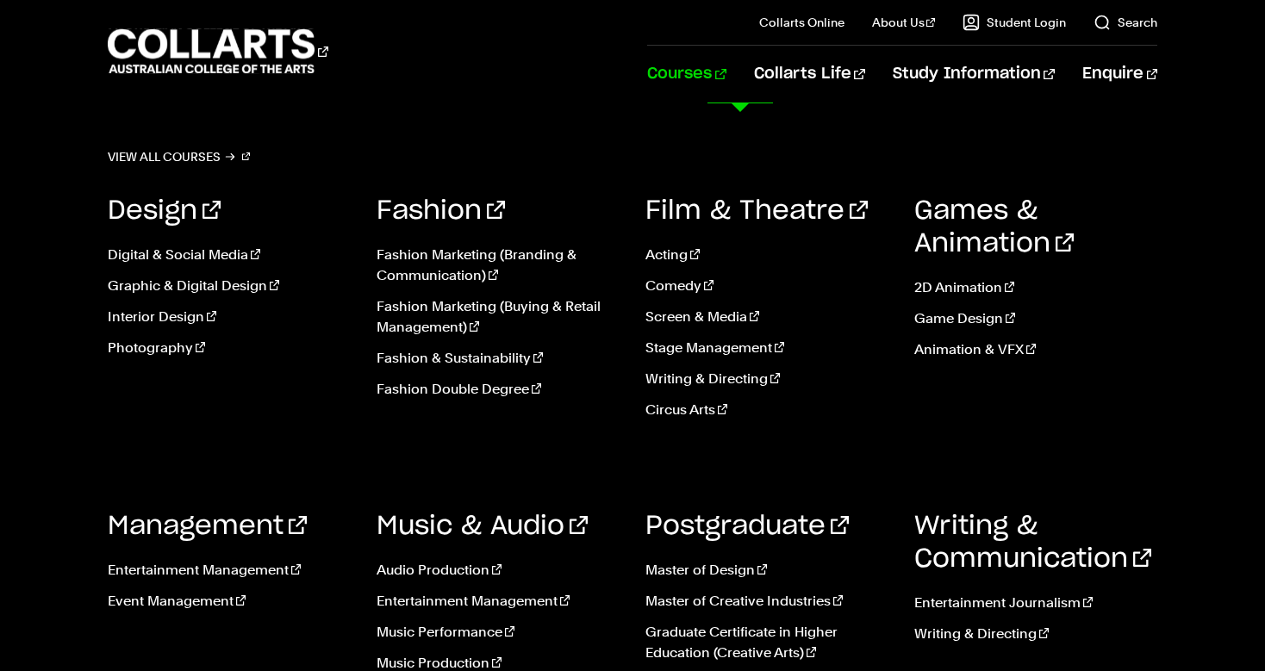
click at [726, 71] on link "Courses" at bounding box center [686, 74] width 78 height 57
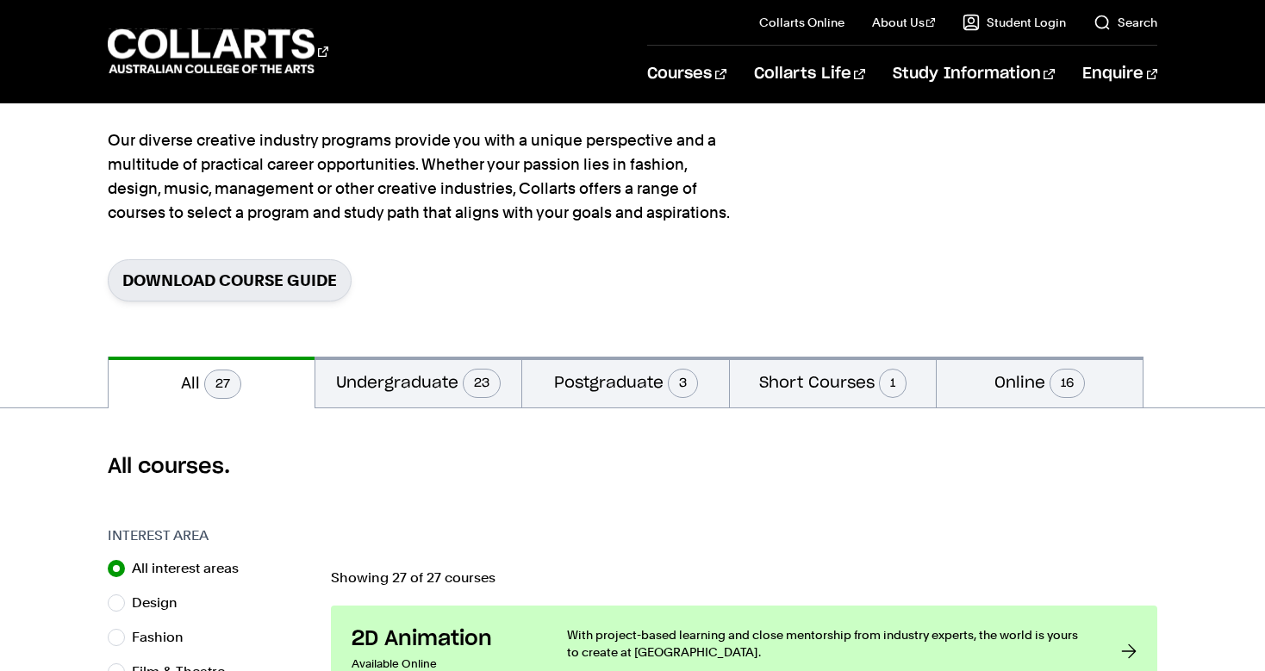
scroll to position [171, 0]
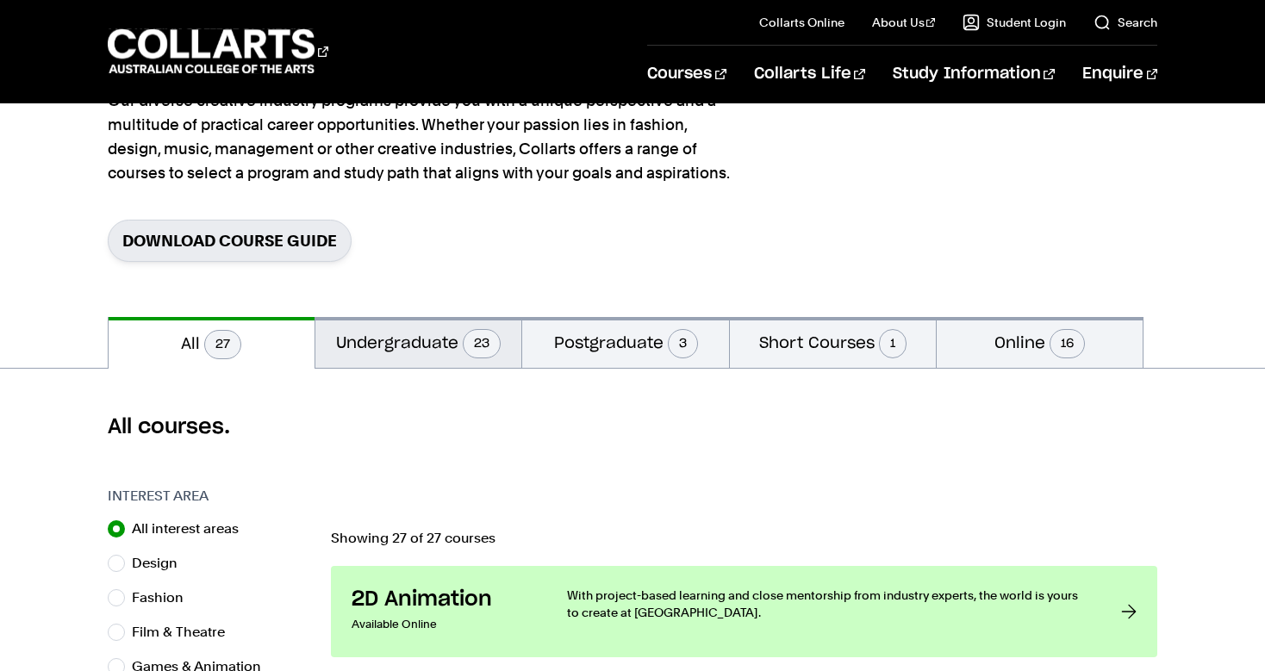
click at [413, 344] on button "Undergraduate 23" at bounding box center [418, 342] width 206 height 51
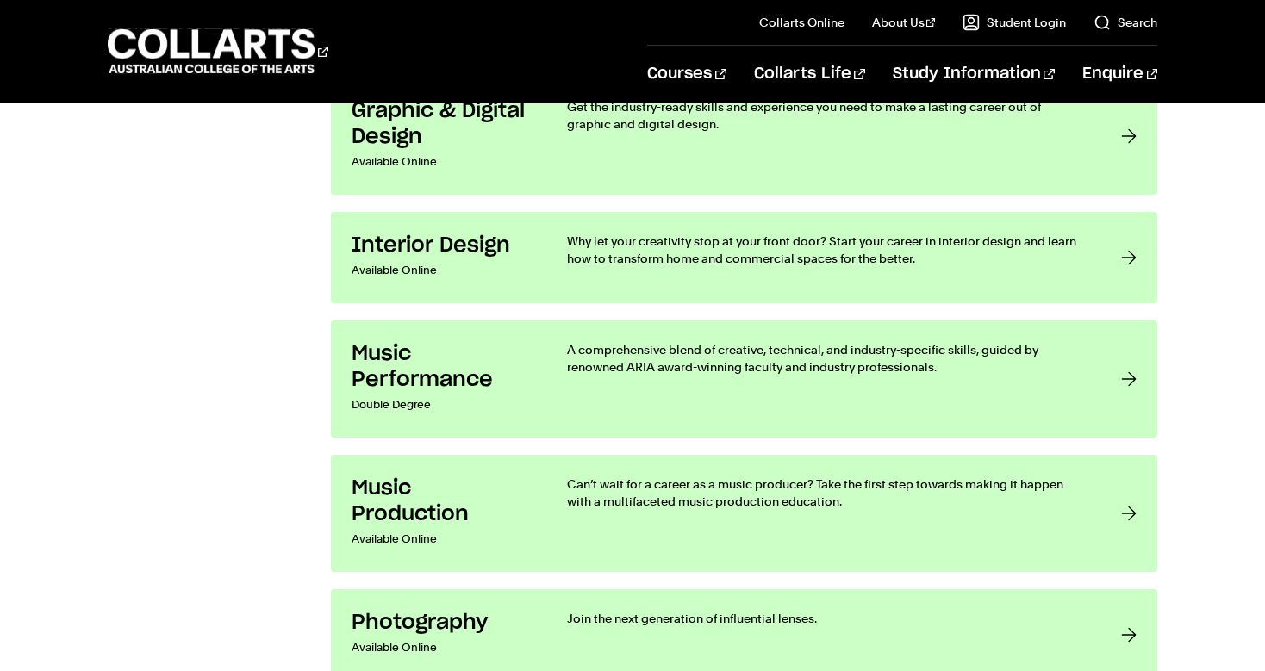
scroll to position [2603, 0]
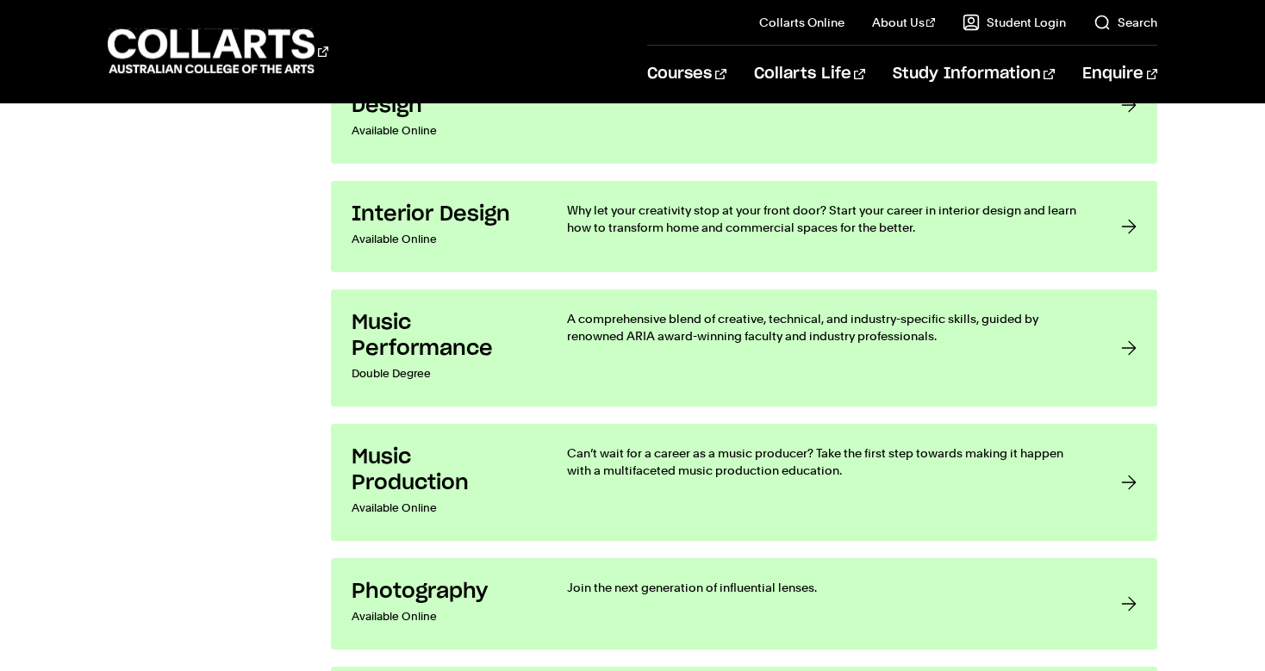
click at [413, 344] on h3 "Music Performance" at bounding box center [442, 336] width 181 height 52
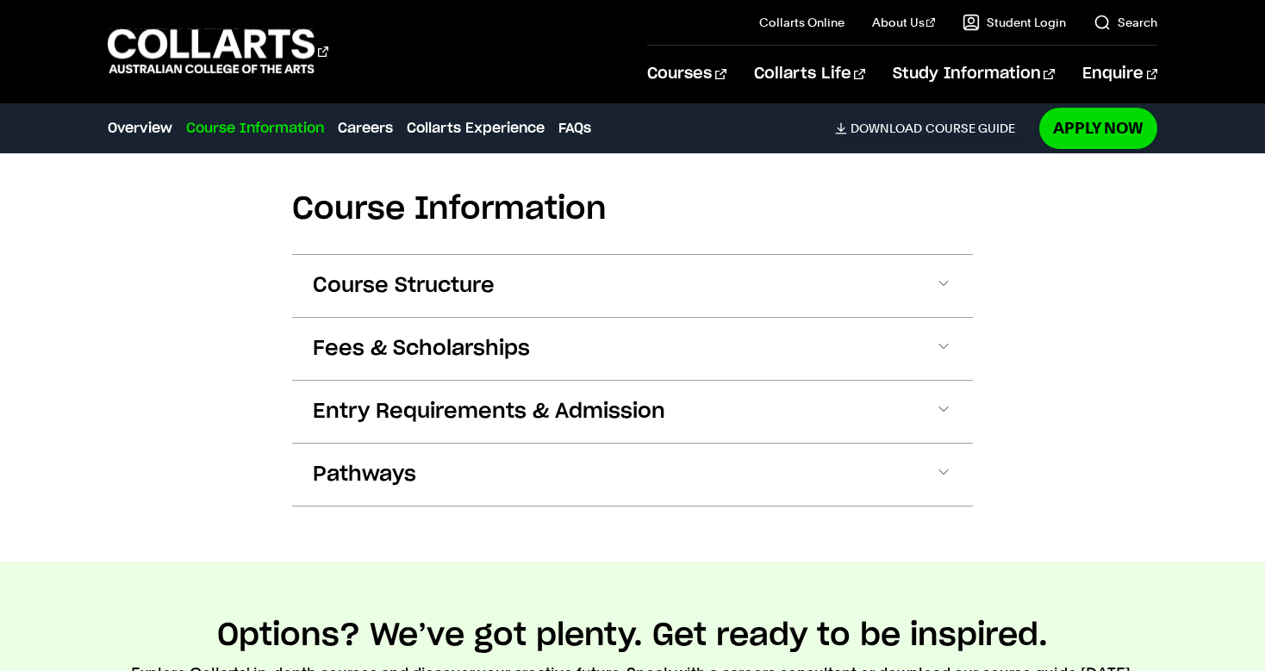
scroll to position [1631, 0]
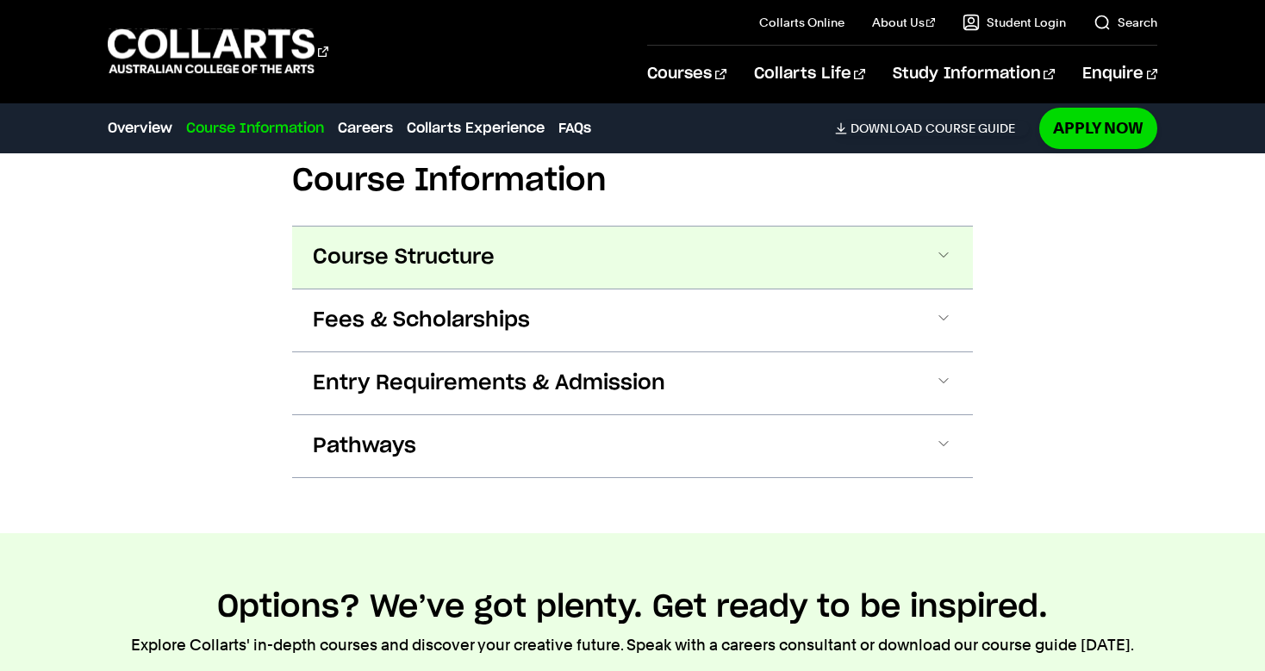
click at [424, 252] on span "Course Structure" at bounding box center [404, 258] width 182 height 28
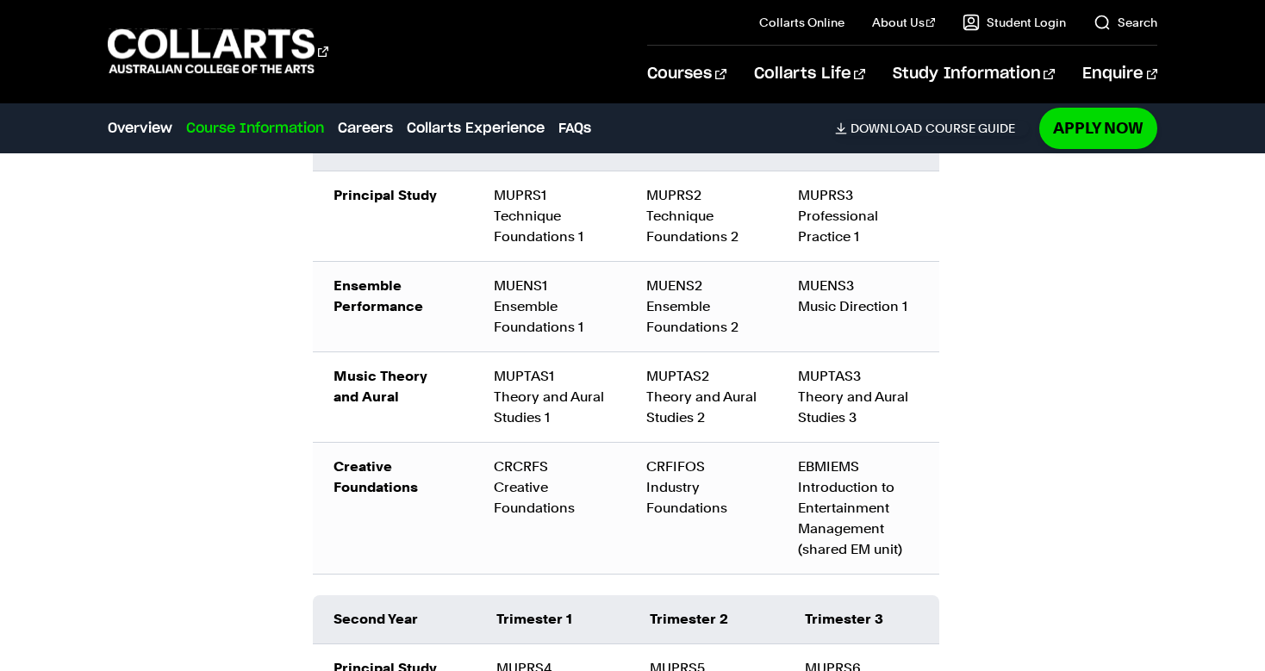
scroll to position [2005, 0]
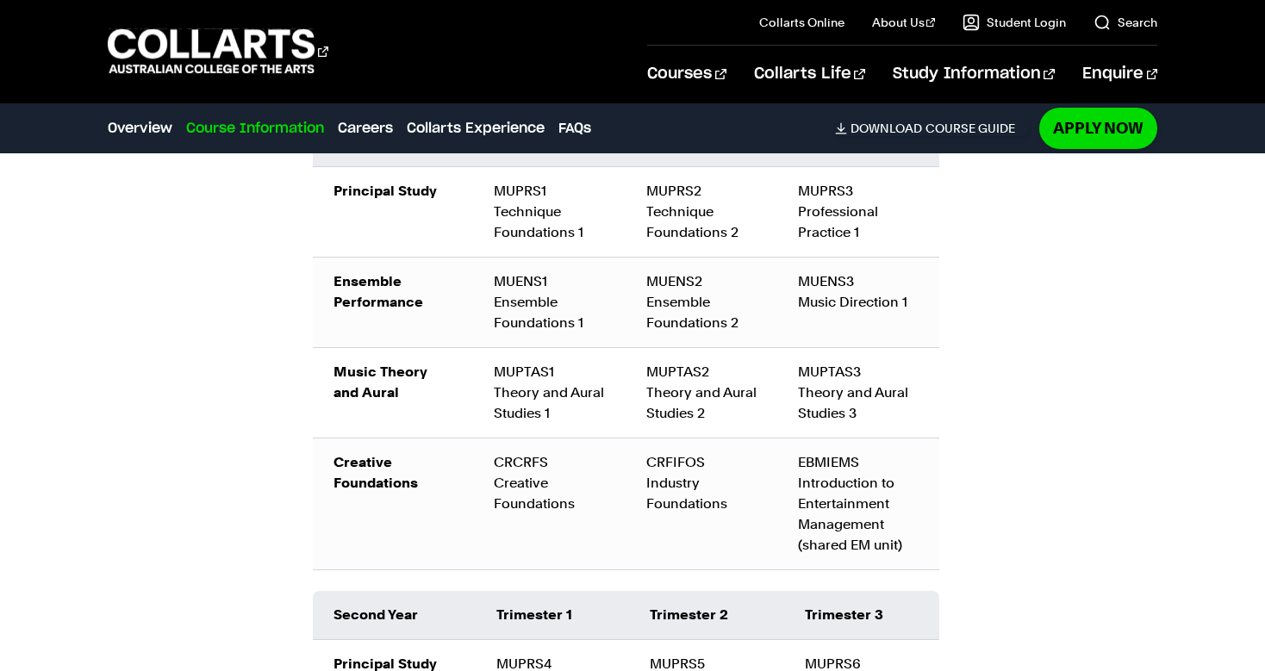
click at [513, 485] on td "CRCRFS Creative Foundations" at bounding box center [549, 505] width 152 height 132
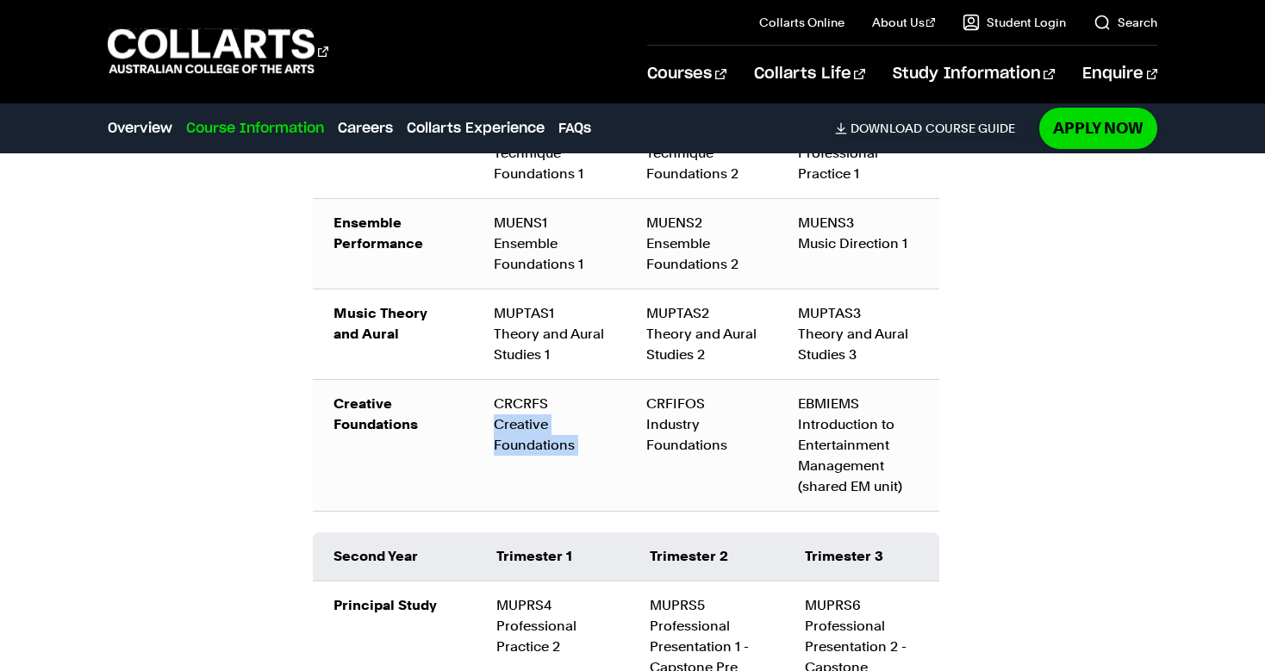
scroll to position [2052, 0]
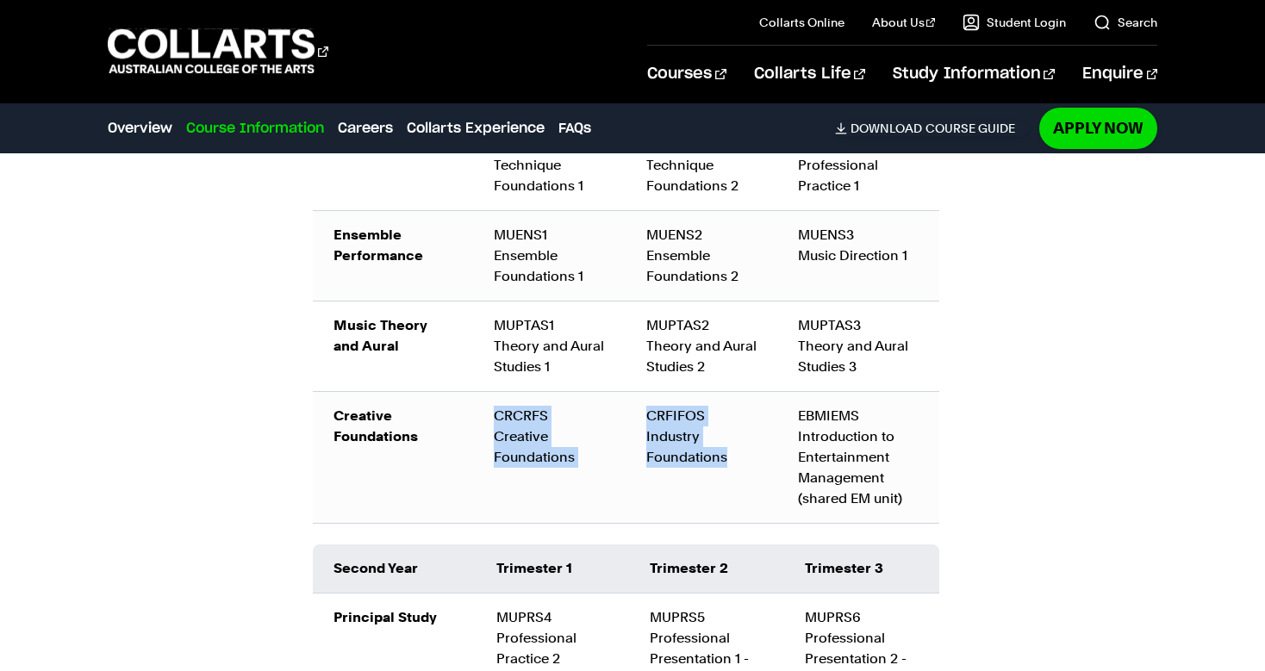
drag, startPoint x: 731, startPoint y: 463, endPoint x: 481, endPoint y: 419, distance: 253.8
click at [480, 418] on tr "Creative Foundations CRCRFS Creative Foundations CRFIFOS Industry Foundations E…" at bounding box center [626, 458] width 627 height 132
copy tr "CRCRFS Creative Foundations CRFIFOS Industry Foundations"
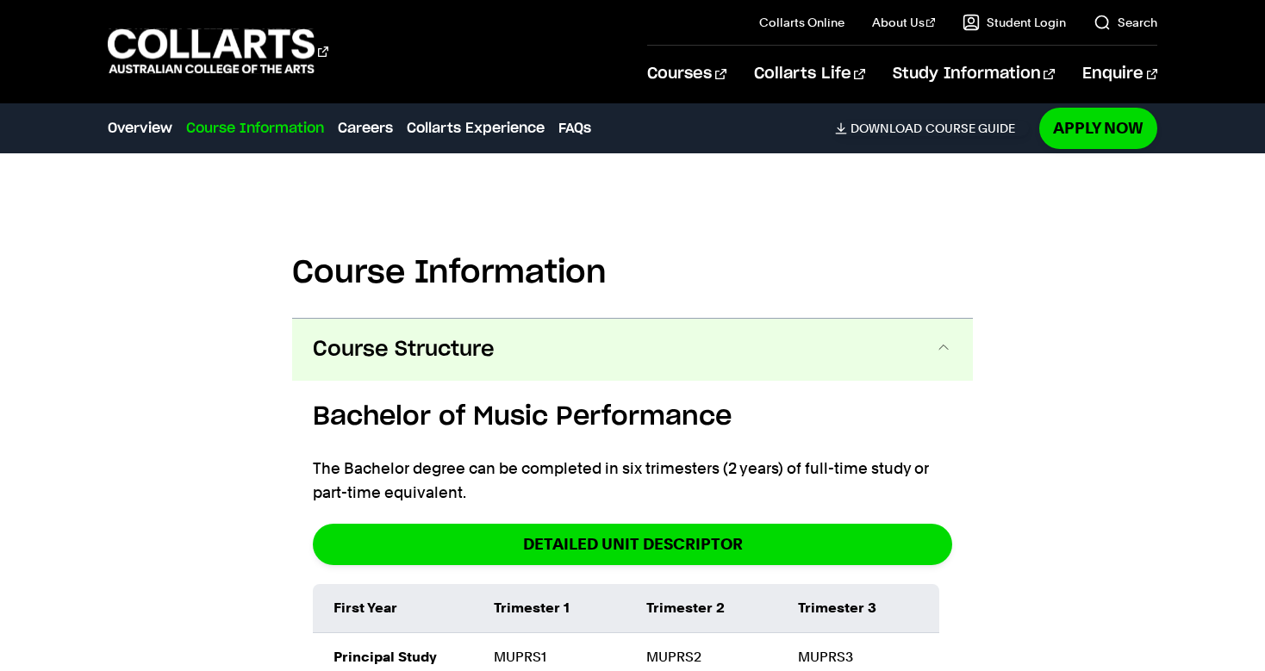
scroll to position [1498, 0]
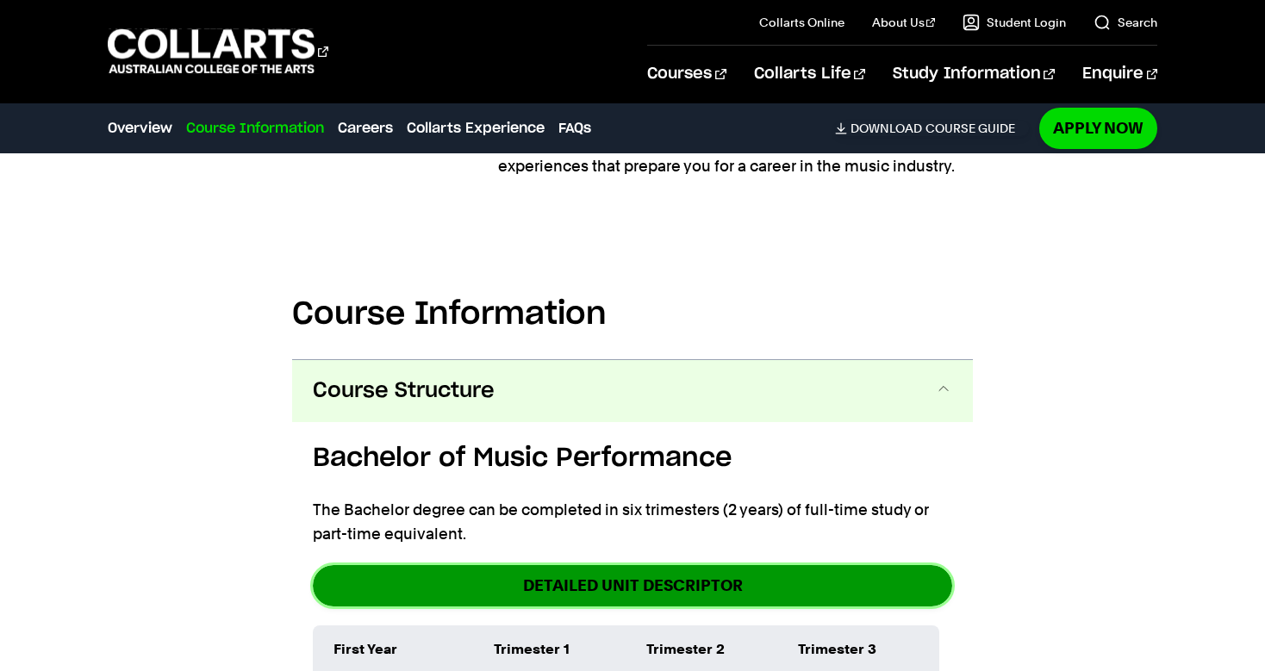
click at [588, 578] on link "DETAILED UNIT DESCRIPTOR" at bounding box center [632, 585] width 639 height 41
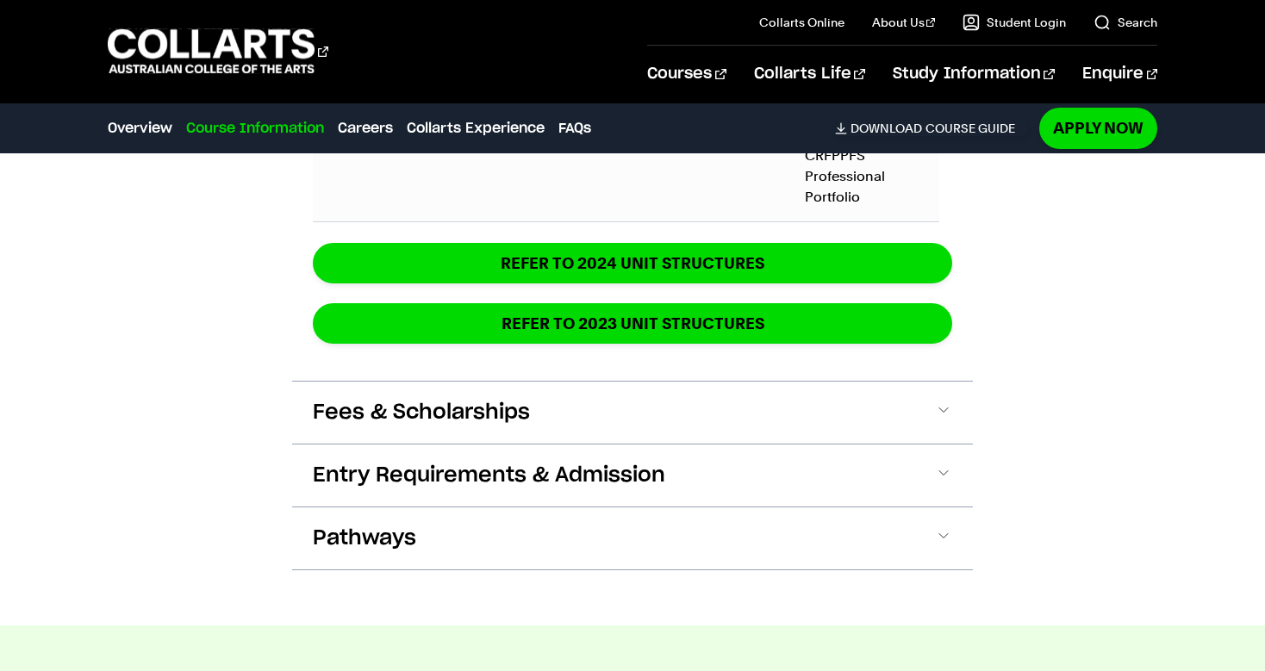
scroll to position [2896, 0]
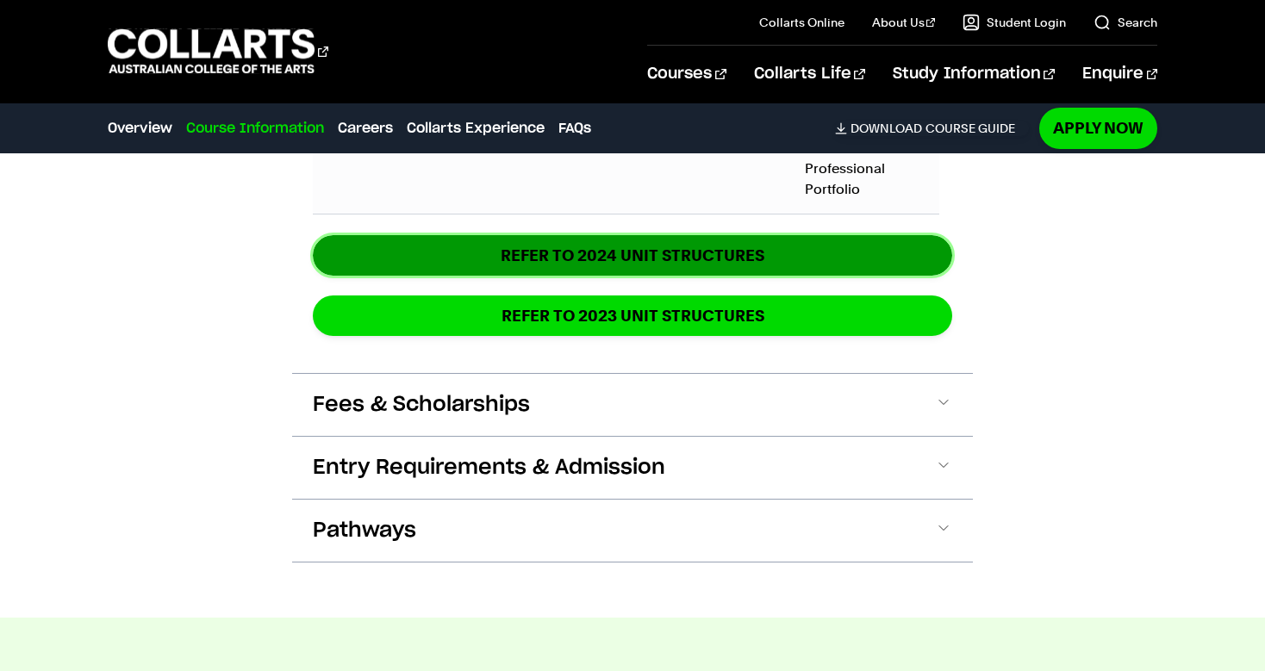
click at [758, 259] on link "REFER TO 2024 unit structures" at bounding box center [632, 255] width 639 height 41
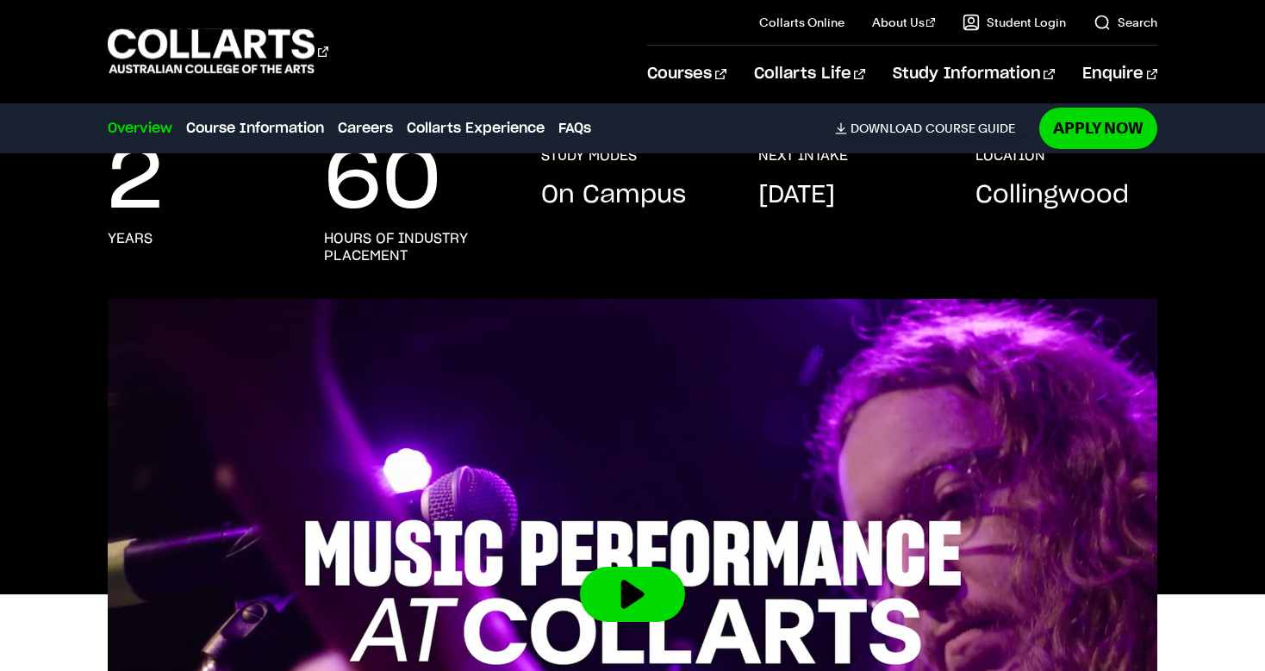
scroll to position [0, 0]
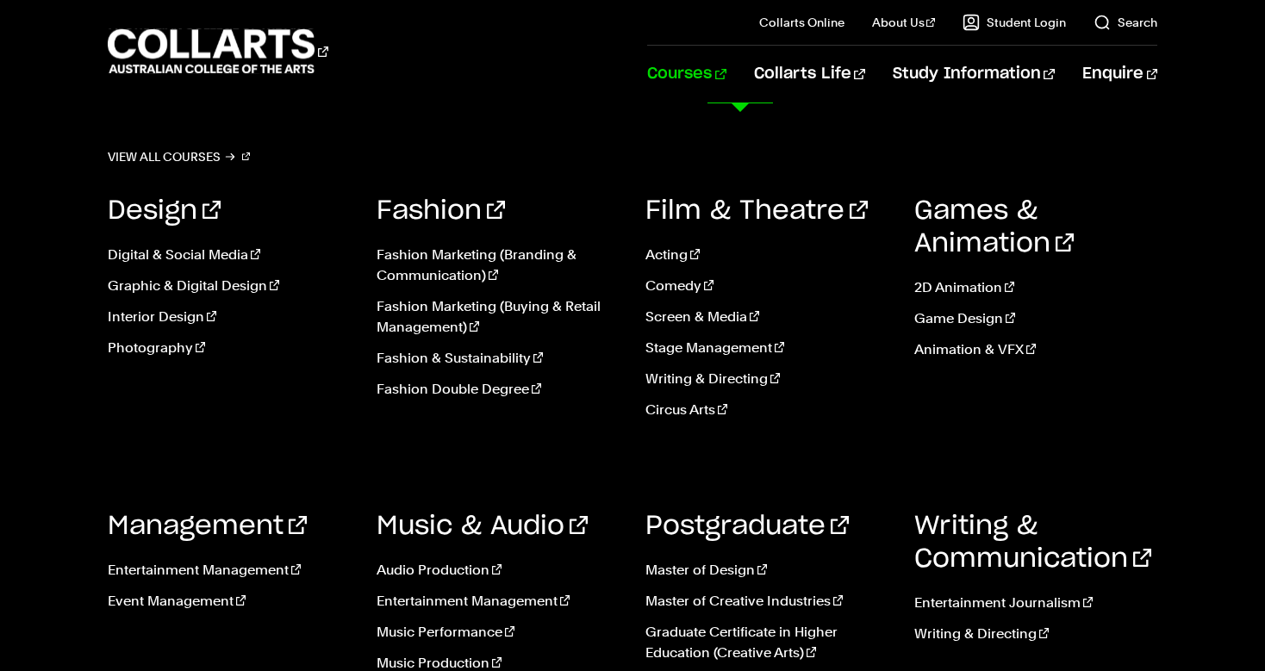
click at [726, 82] on link "Courses" at bounding box center [686, 74] width 78 height 57
click at [778, 473] on div "Design Digital & Social Media Graphic & Digital Design Interior Design Photogra…" at bounding box center [633, 440] width 1050 height 543
